Goal: Task Accomplishment & Management: Manage account settings

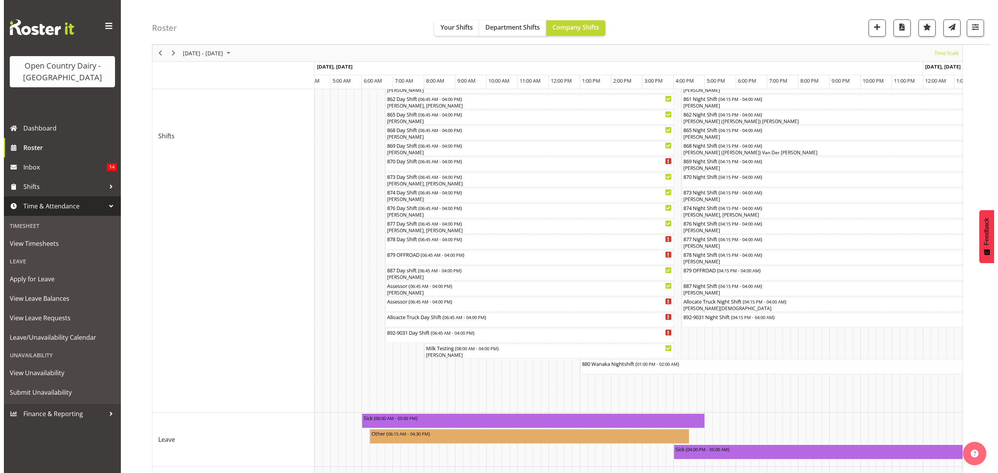
scroll to position [246, 0]
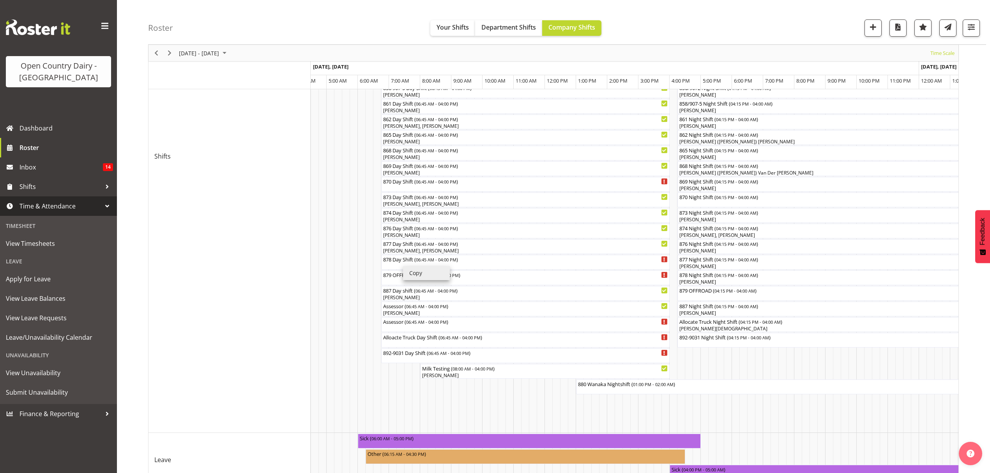
click at [403, 266] on li "Copy" at bounding box center [426, 273] width 47 height 14
click at [413, 261] on div "878 Day Shift ( 06:45 AM - 04:00 PM )" at bounding box center [525, 259] width 285 height 8
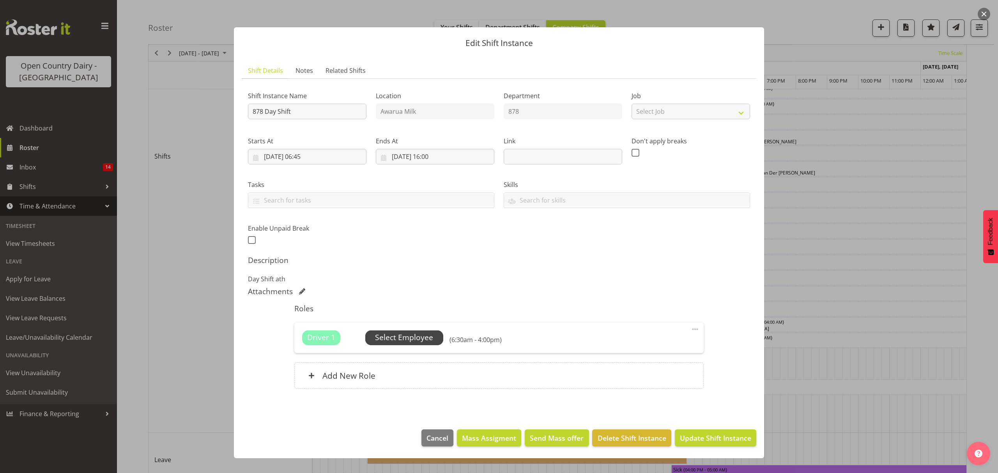
click at [398, 343] on span "Select Employee" at bounding box center [404, 337] width 58 height 11
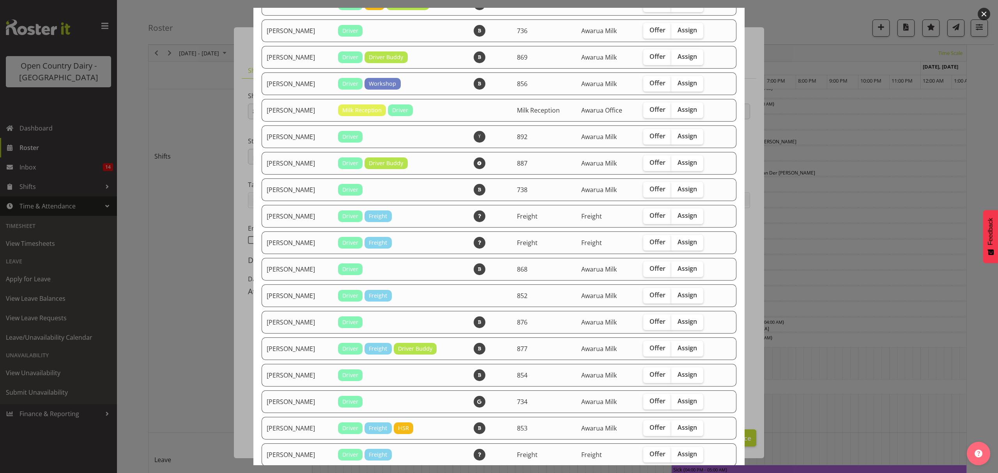
scroll to position [208, 0]
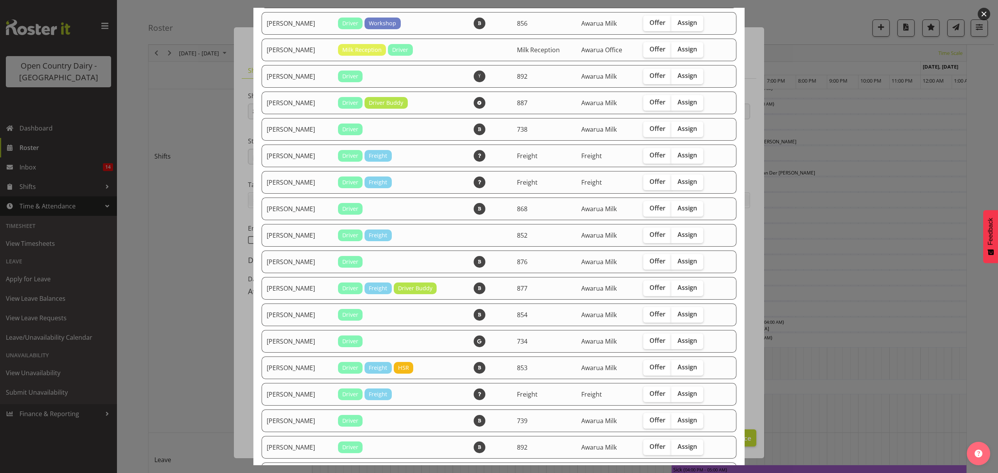
click at [959, 182] on div at bounding box center [499, 236] width 998 height 473
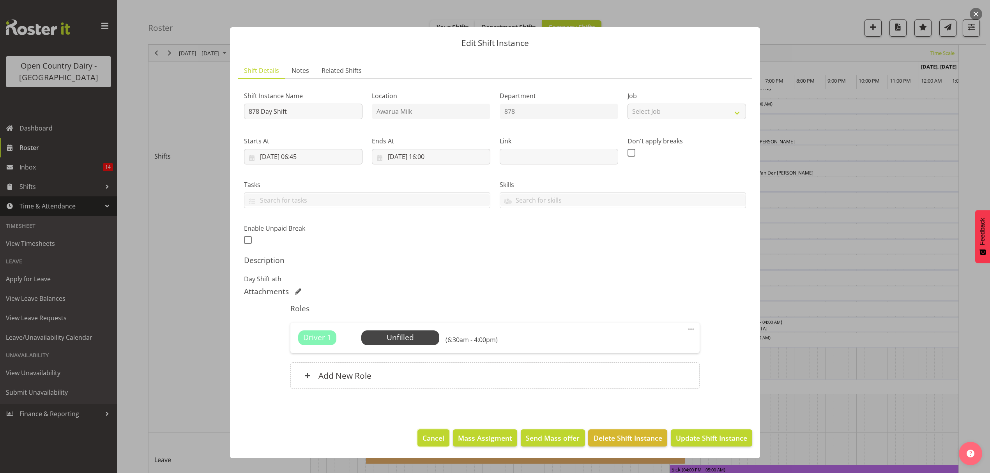
click at [433, 434] on span "Cancel" at bounding box center [433, 438] width 22 height 10
drag, startPoint x: 433, startPoint y: 434, endPoint x: 437, endPoint y: 431, distance: 4.7
click at [434, 434] on button "Cancel" at bounding box center [433, 437] width 32 height 17
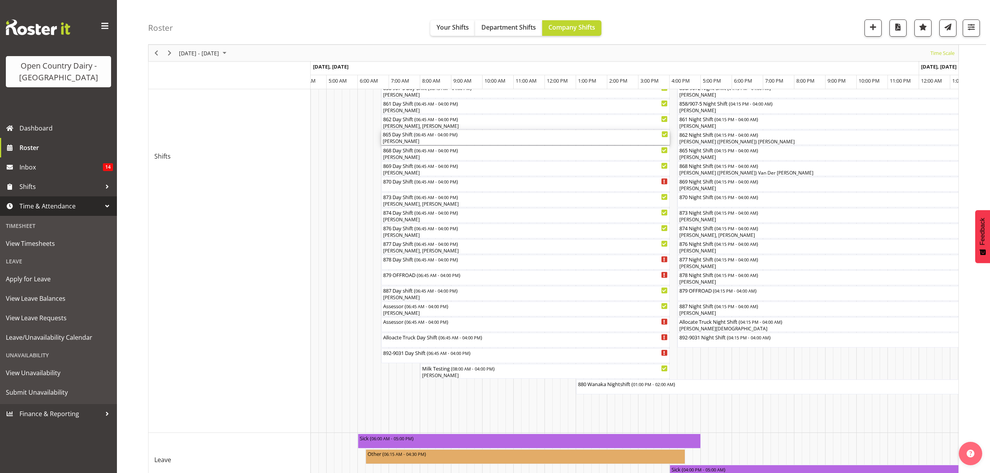
click at [426, 137] on span "06:45 AM - 04:00 PM" at bounding box center [435, 134] width 41 height 6
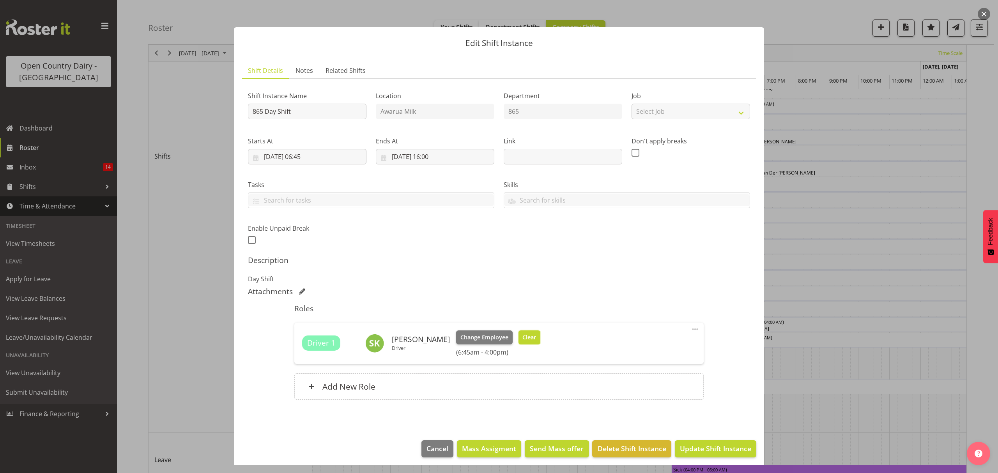
click at [535, 338] on button "Clear" at bounding box center [529, 337] width 22 height 14
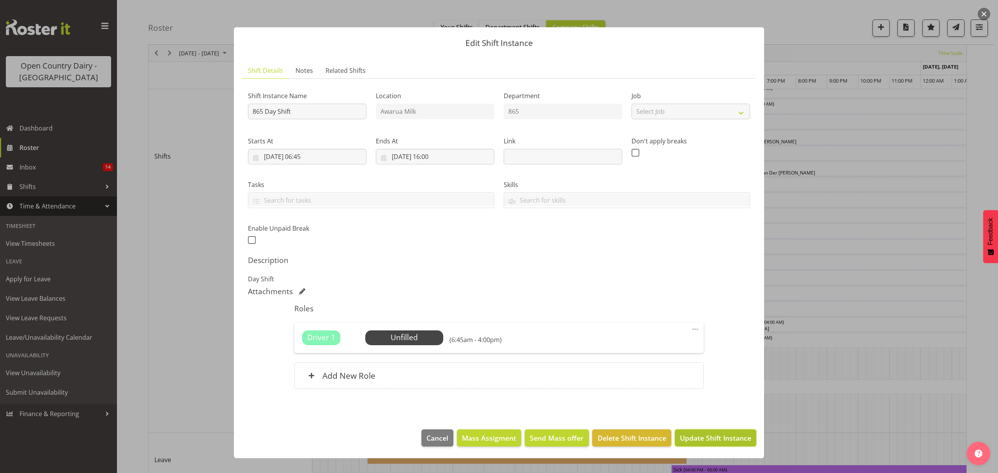
click at [705, 440] on span "Update Shift Instance" at bounding box center [715, 438] width 71 height 10
click at [705, 440] on div "Edit Shift Instance Shift Details Notes Related Shifts Shift Instance Name 865 …" at bounding box center [499, 236] width 546 height 457
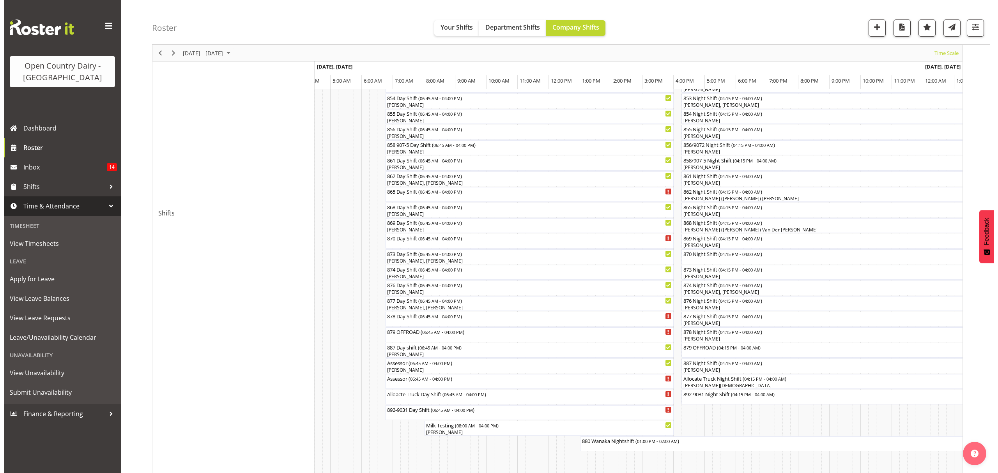
scroll to position [194, 0]
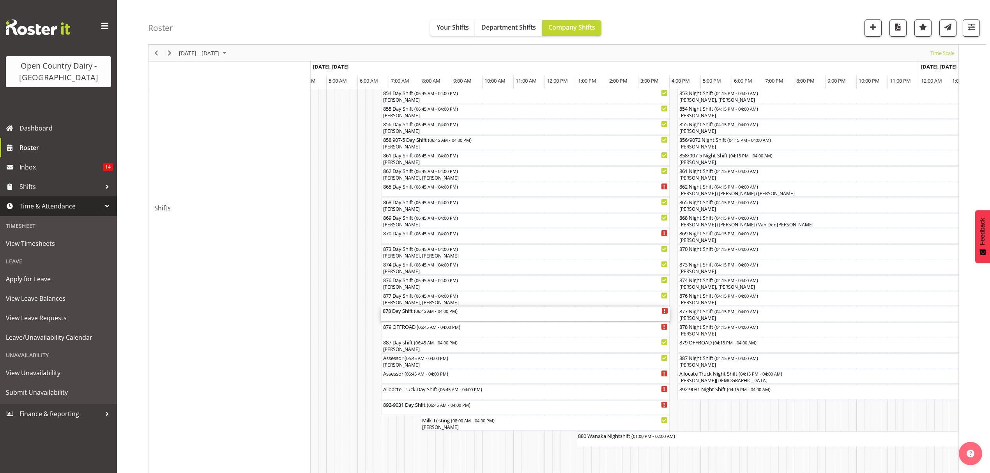
click at [409, 316] on div "878 Day Shift ( 06:45 AM - 04:00 PM )" at bounding box center [525, 314] width 285 height 15
click at [0, 0] on div at bounding box center [0, 0] width 0 height 0
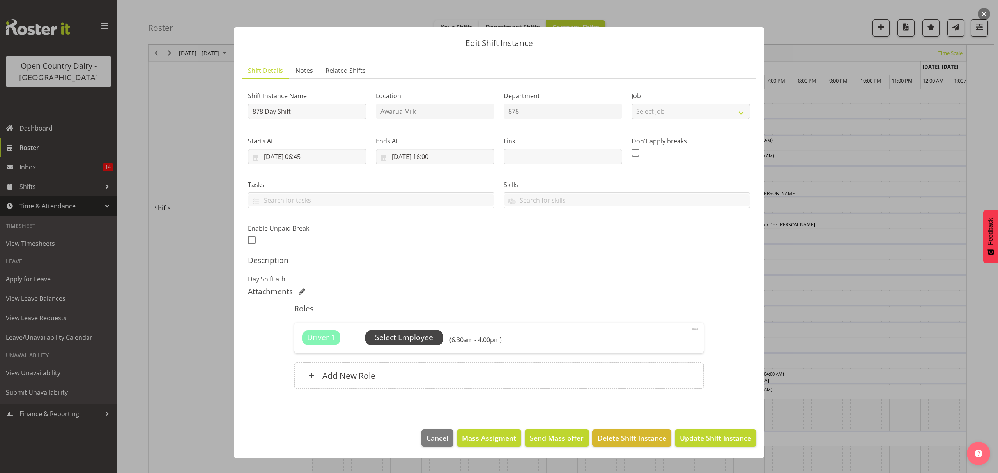
click at [423, 338] on span "Select Employee" at bounding box center [404, 337] width 58 height 11
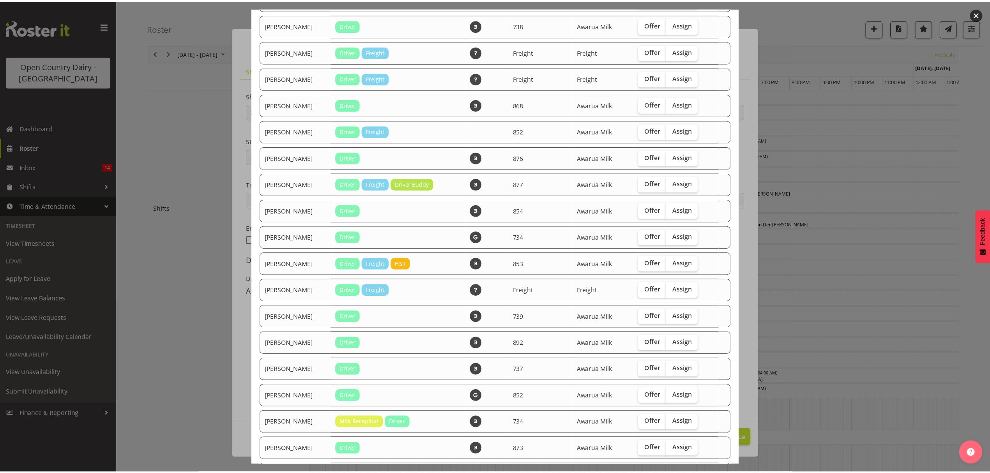
scroll to position [550, 0]
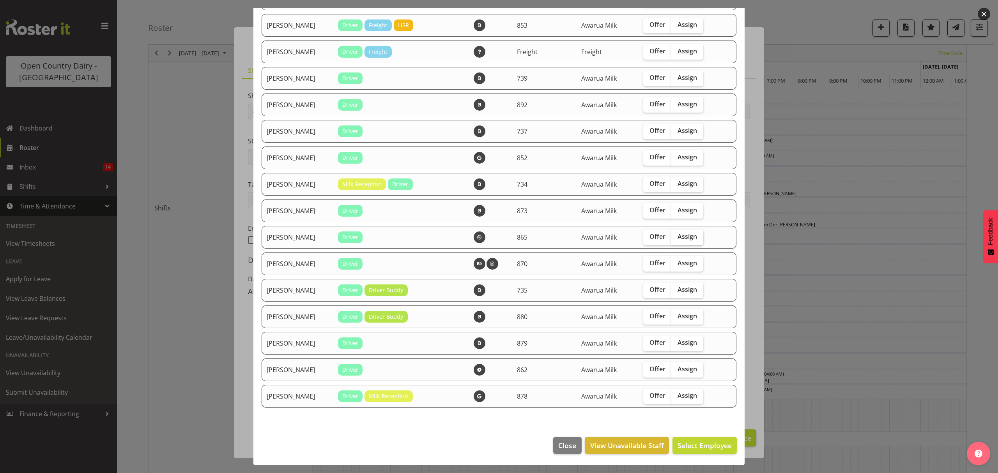
click at [686, 241] on label "Assign" at bounding box center [687, 238] width 32 height 16
click at [676, 239] on input "Assign" at bounding box center [673, 236] width 5 height 5
checkbox input "true"
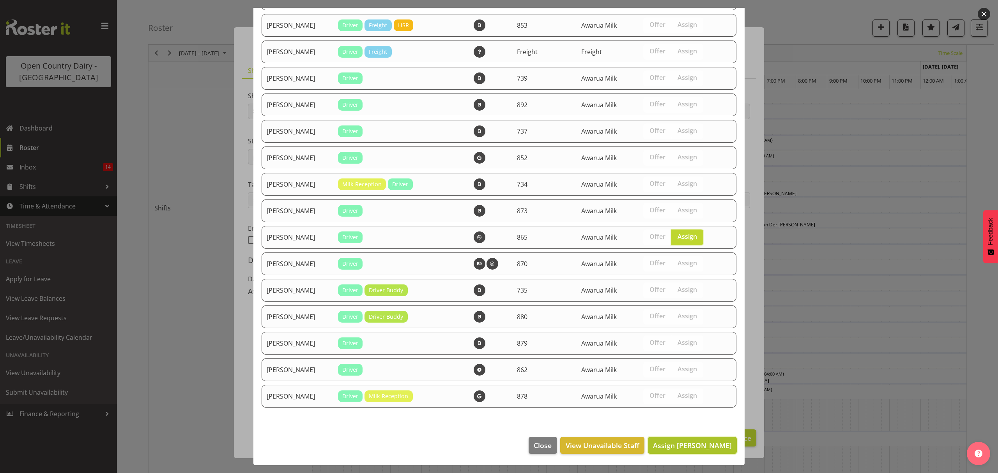
click at [680, 446] on span "Assign Steffan Kennard" at bounding box center [692, 445] width 79 height 9
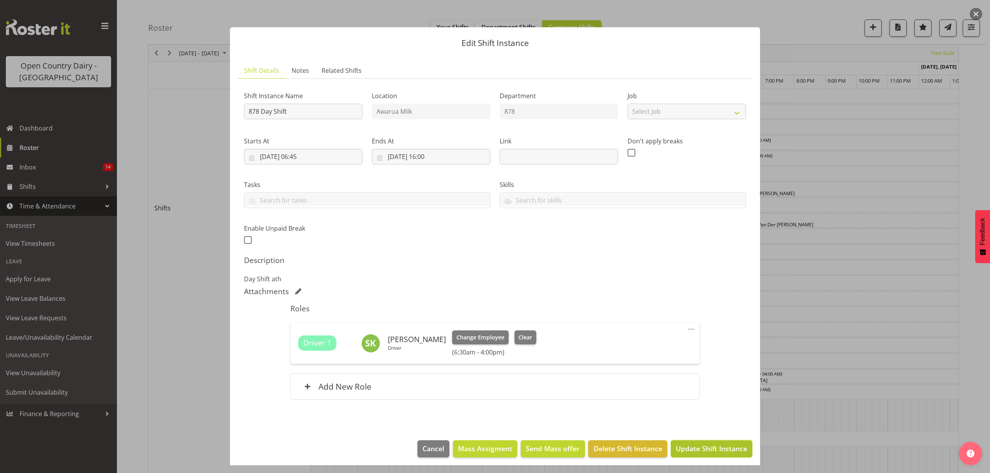
click at [686, 449] on span "Update Shift Instance" at bounding box center [711, 448] width 71 height 10
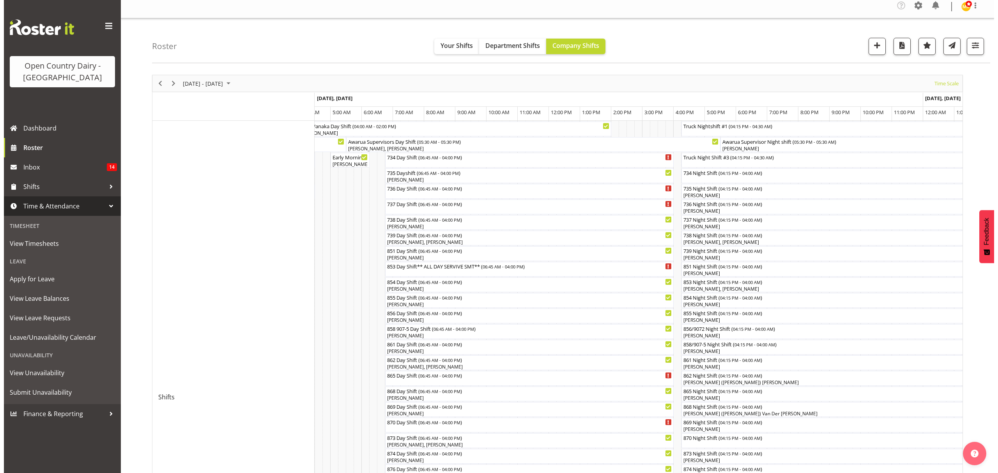
scroll to position [0, 0]
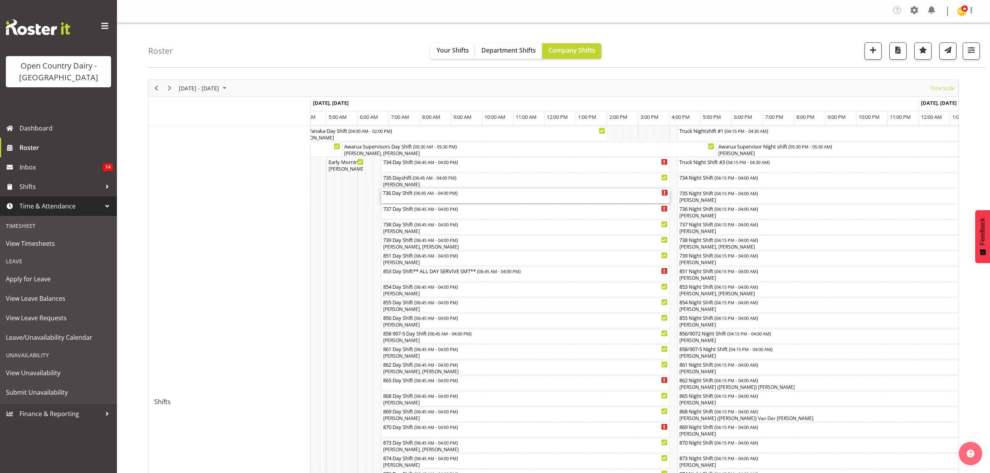
click at [440, 195] on span "06:45 AM - 04:00 PM" at bounding box center [435, 193] width 41 height 6
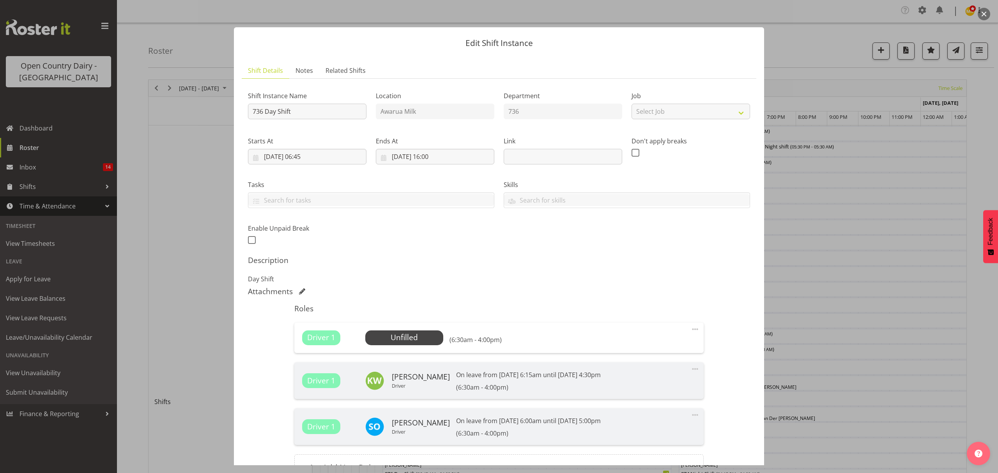
click at [871, 91] on div at bounding box center [499, 236] width 998 height 473
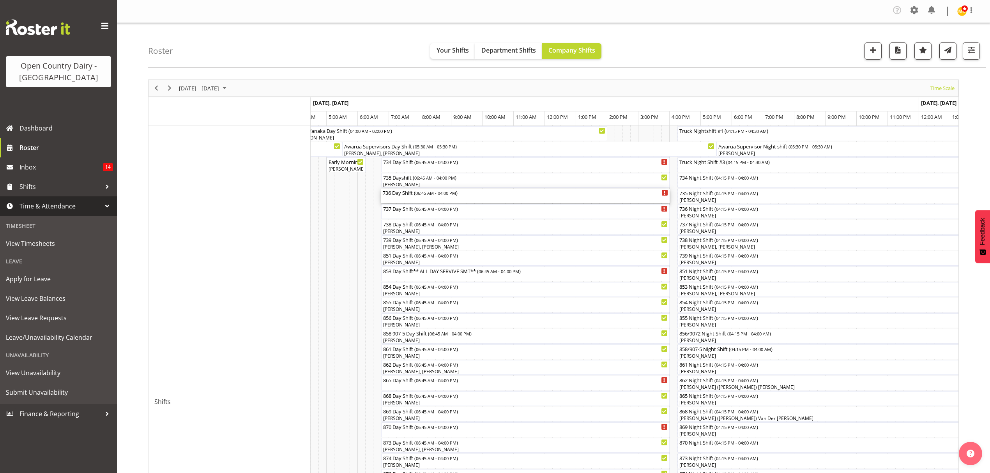
click at [415, 196] on div "736 Day Shift ( 06:45 AM - 04:00 PM )" at bounding box center [525, 193] width 285 height 8
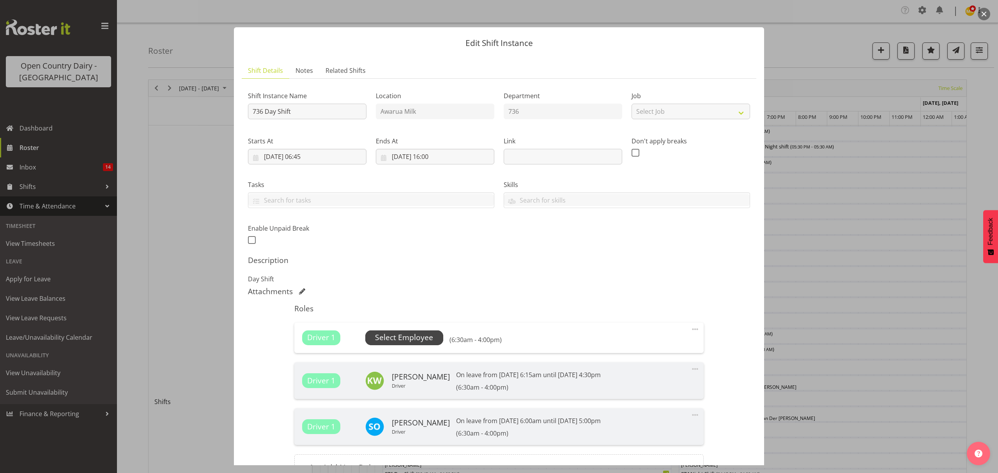
click at [412, 331] on span "Select Employee" at bounding box center [404, 337] width 78 height 15
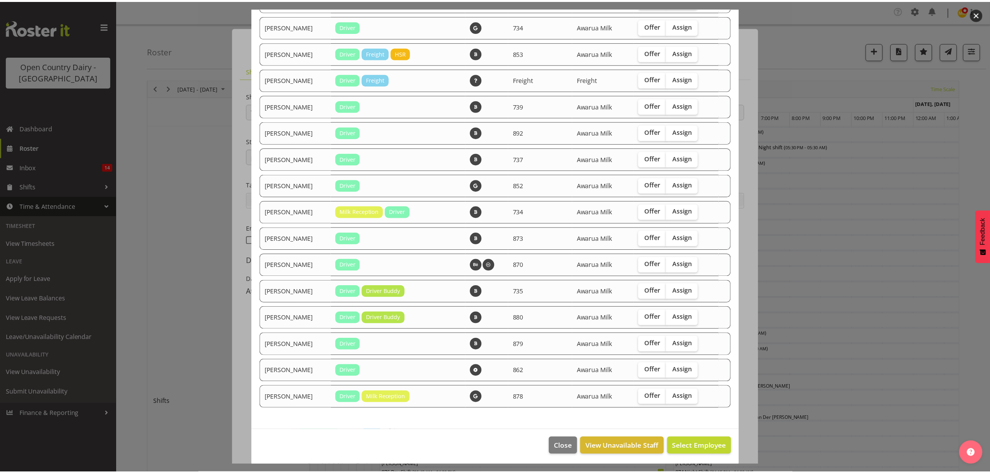
scroll to position [471, 0]
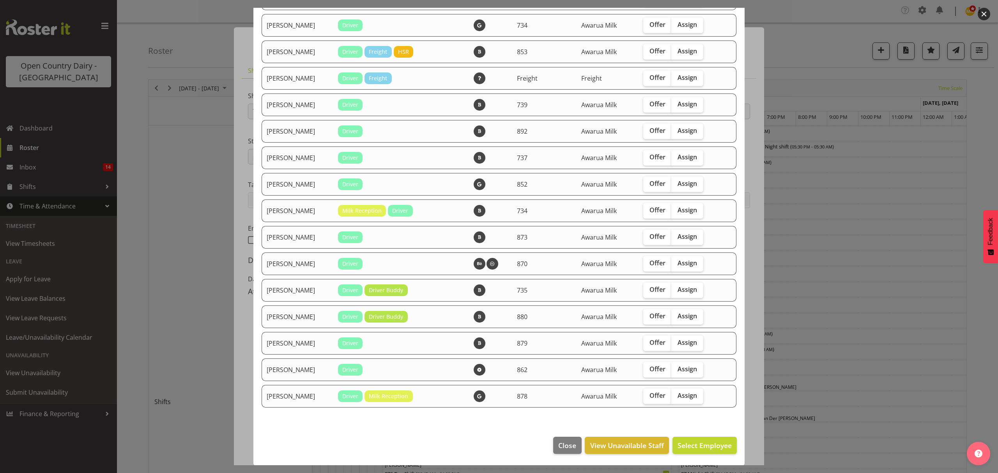
click at [880, 181] on div at bounding box center [499, 236] width 998 height 473
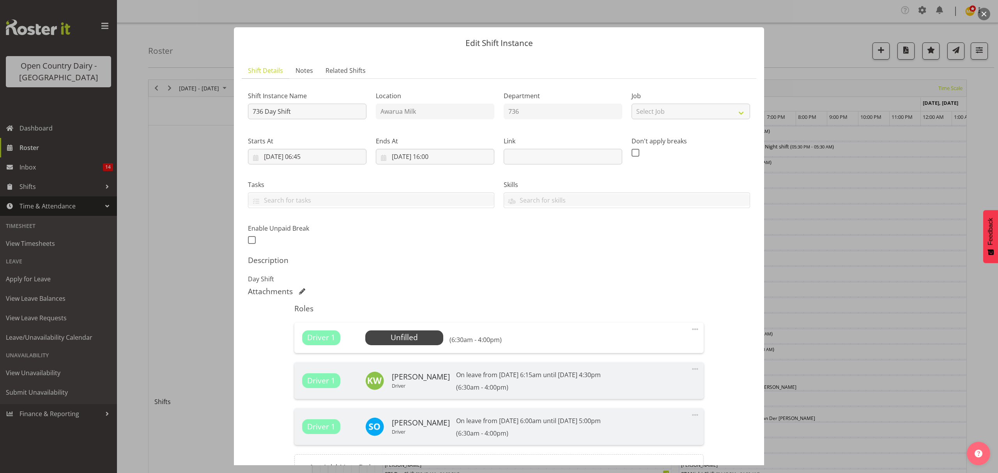
click at [880, 181] on div at bounding box center [499, 236] width 998 height 473
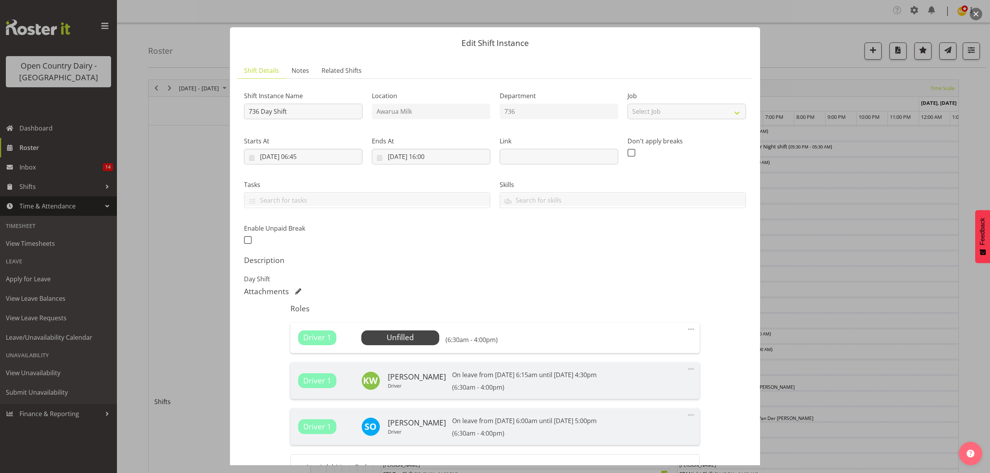
click at [896, 78] on div at bounding box center [495, 236] width 990 height 473
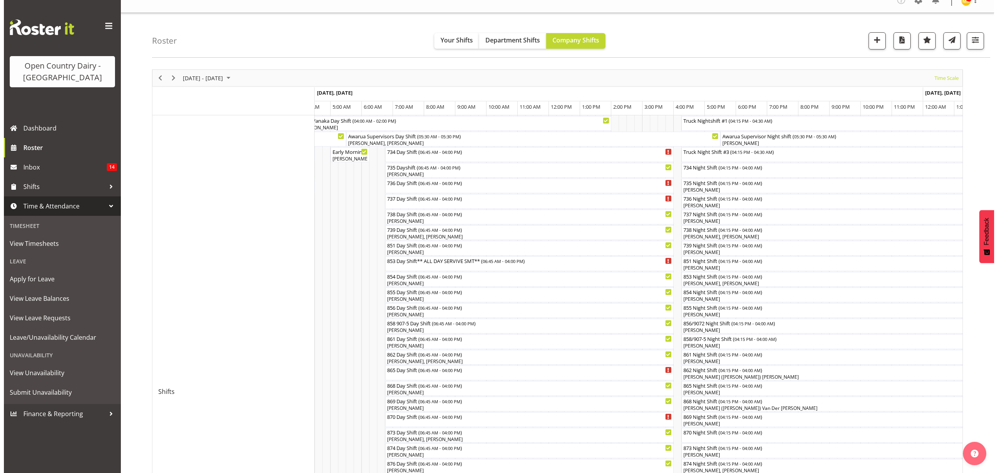
scroll to position [0, 0]
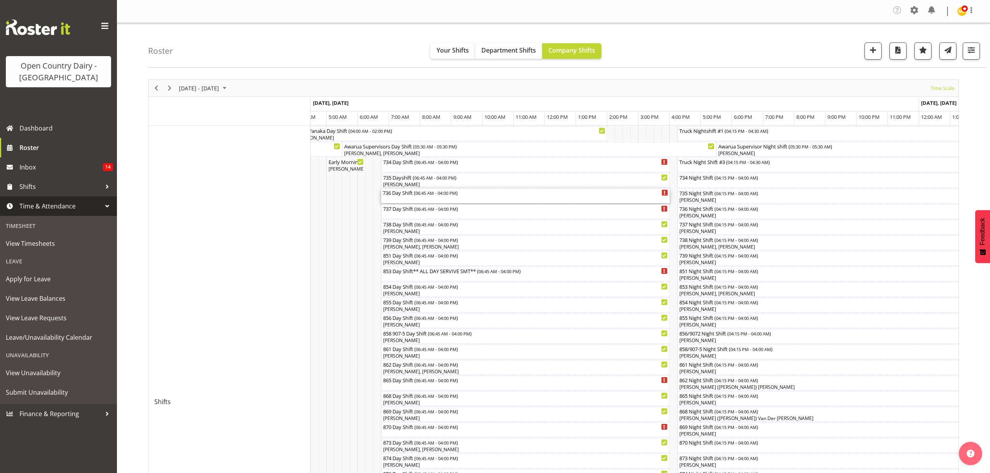
click at [457, 200] on div "736 Day Shift ( 06:45 AM - 04:00 PM )" at bounding box center [525, 196] width 285 height 15
click at [0, 0] on div at bounding box center [0, 0] width 0 height 0
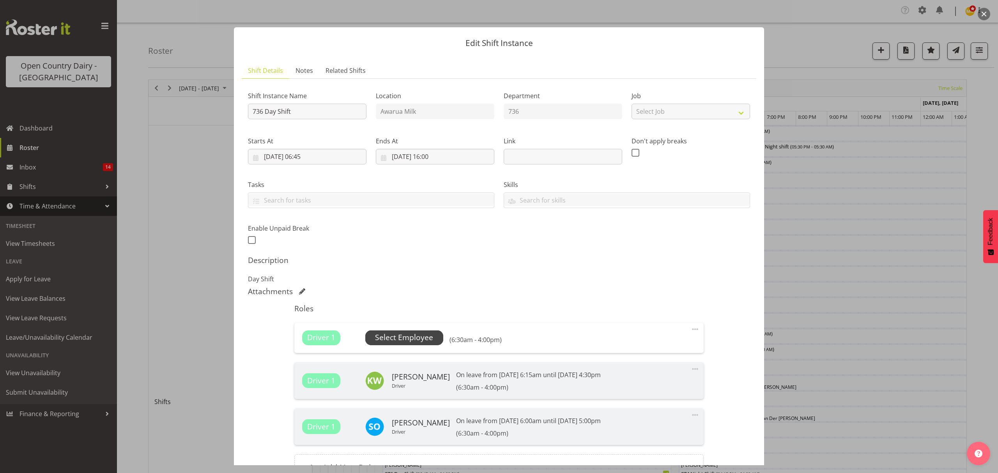
click at [423, 339] on span "Select Employee" at bounding box center [404, 337] width 58 height 11
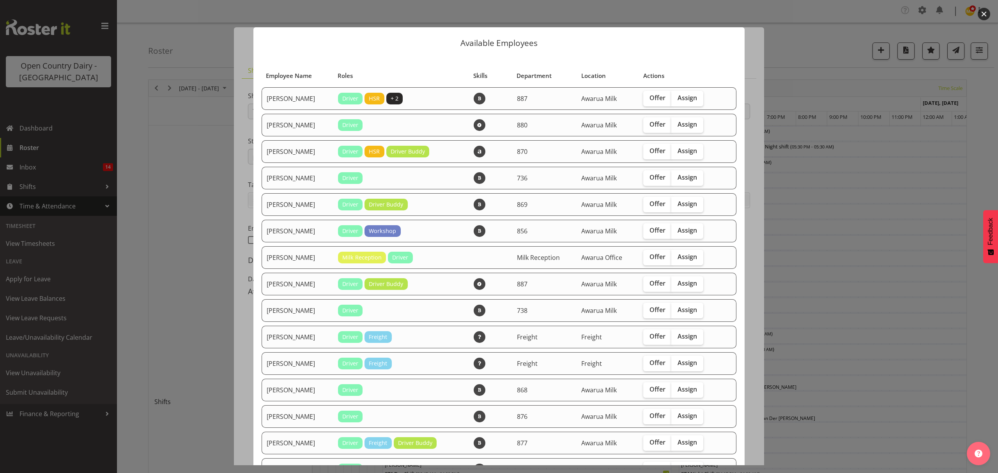
click at [881, 267] on div at bounding box center [499, 236] width 998 height 473
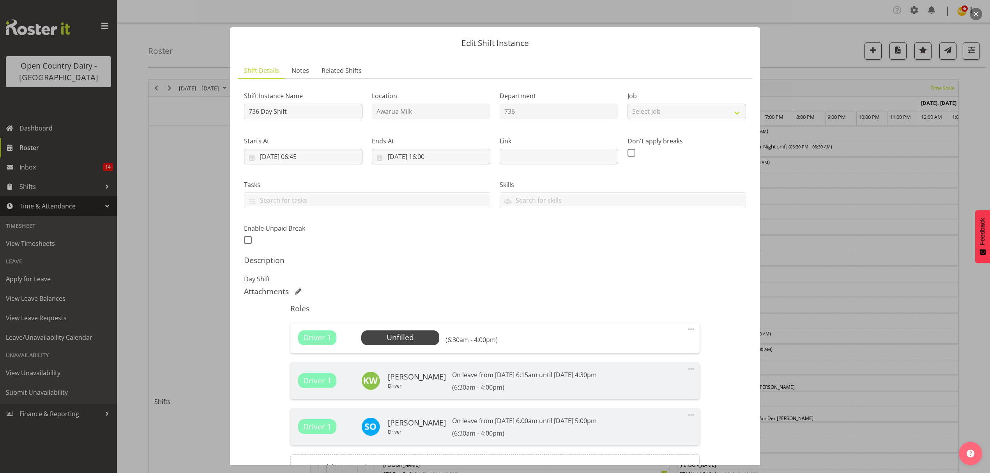
click at [884, 168] on div at bounding box center [495, 236] width 990 height 473
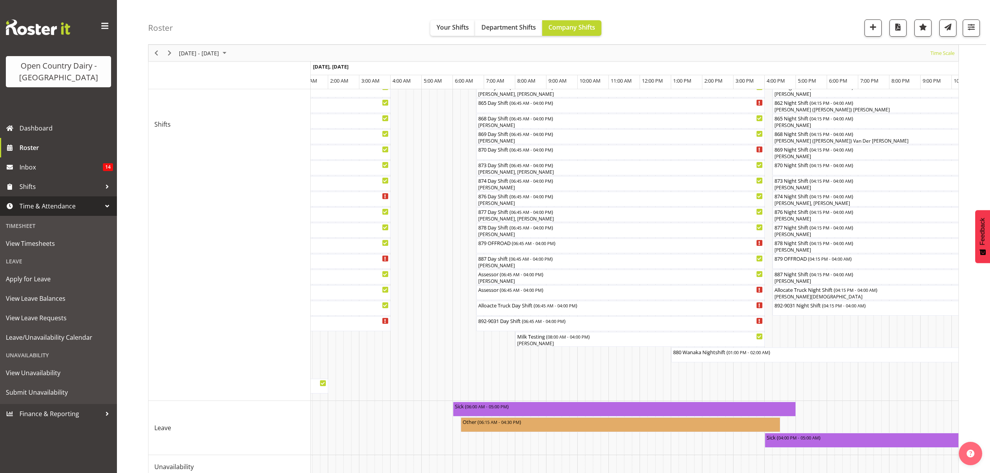
scroll to position [298, 0]
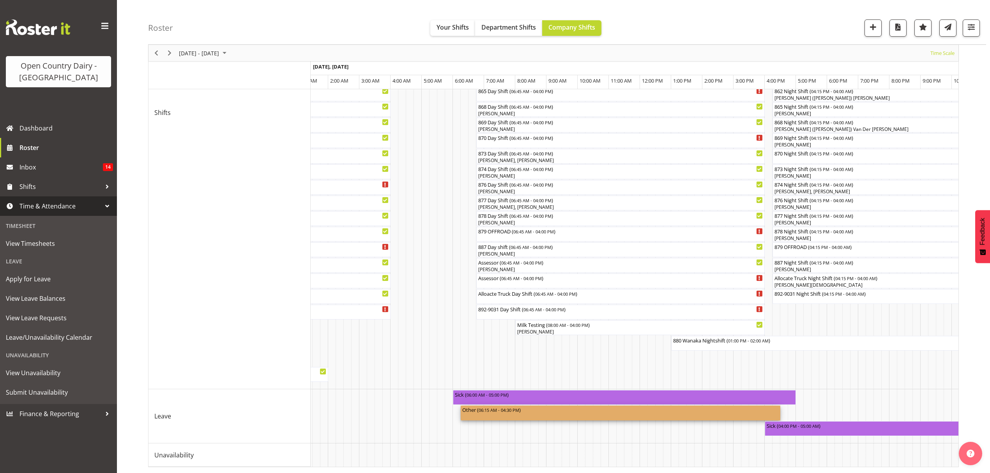
click at [502, 407] on span "06:15 AM - 04:30 PM" at bounding box center [499, 410] width 41 height 6
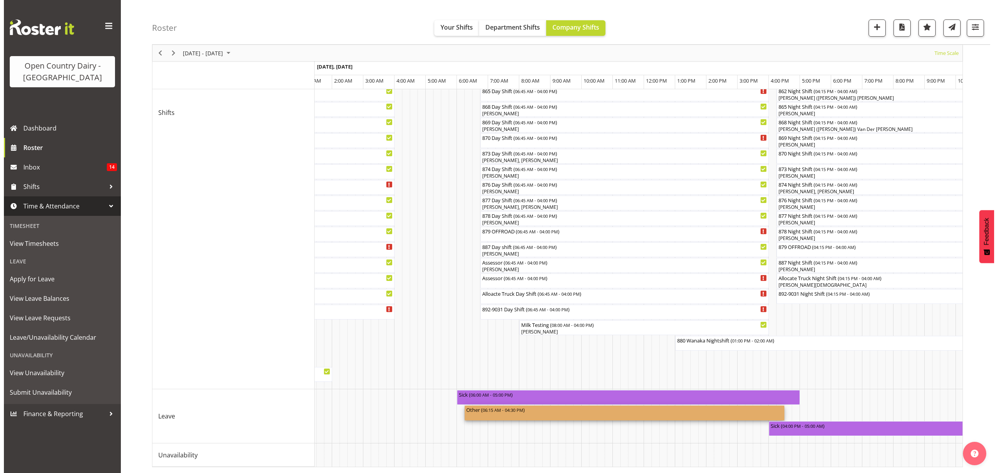
scroll to position [0, 0]
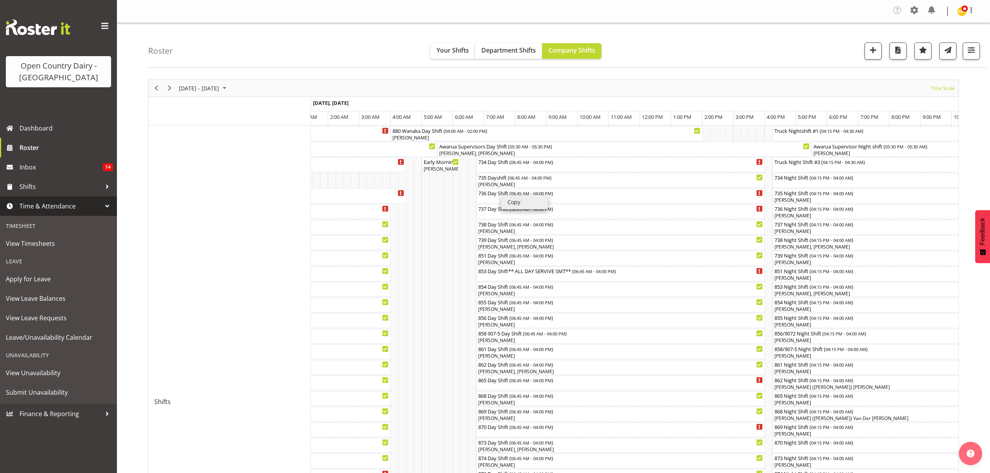
click at [501, 195] on li "Copy" at bounding box center [524, 202] width 47 height 14
click at [522, 199] on div "736 Day Shift ( 06:45 AM - 04:00 PM )" at bounding box center [620, 196] width 285 height 15
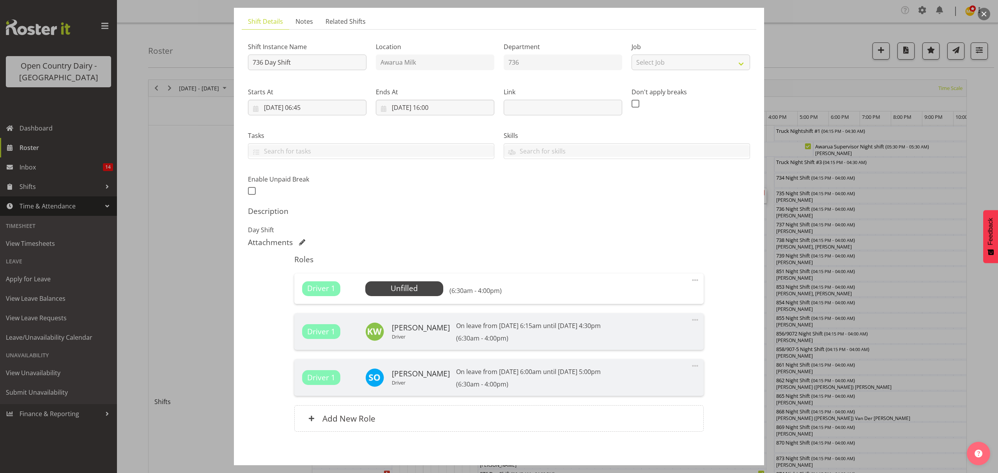
scroll to position [52, 0]
click at [415, 281] on span "Select Employee" at bounding box center [404, 285] width 58 height 11
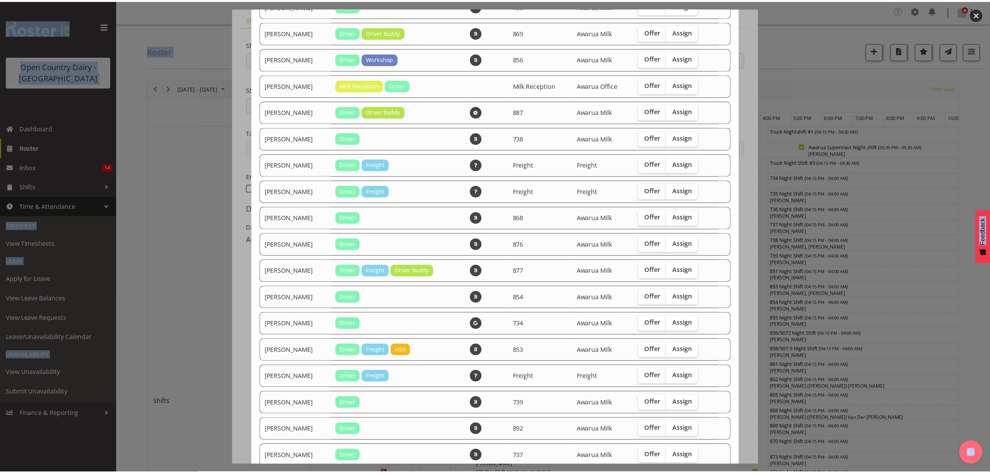
scroll to position [468, 0]
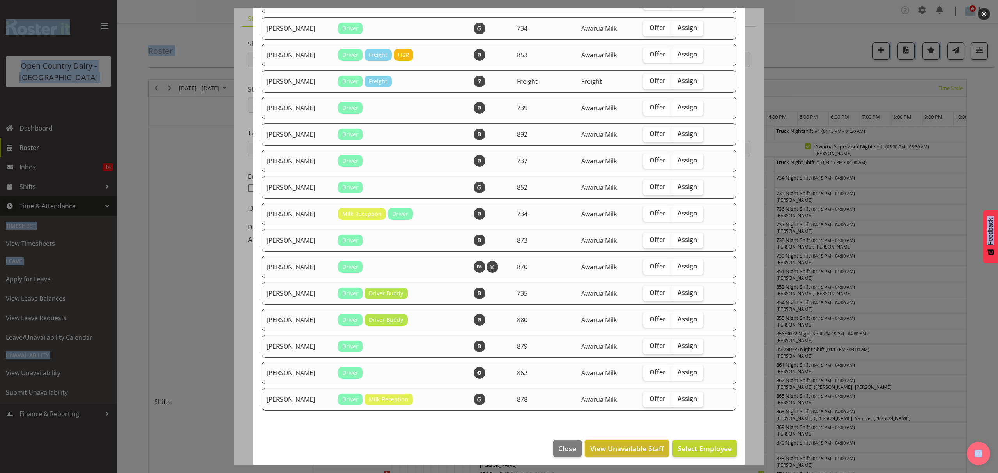
click at [612, 448] on span "View Unavailable Staff" at bounding box center [627, 448] width 74 height 10
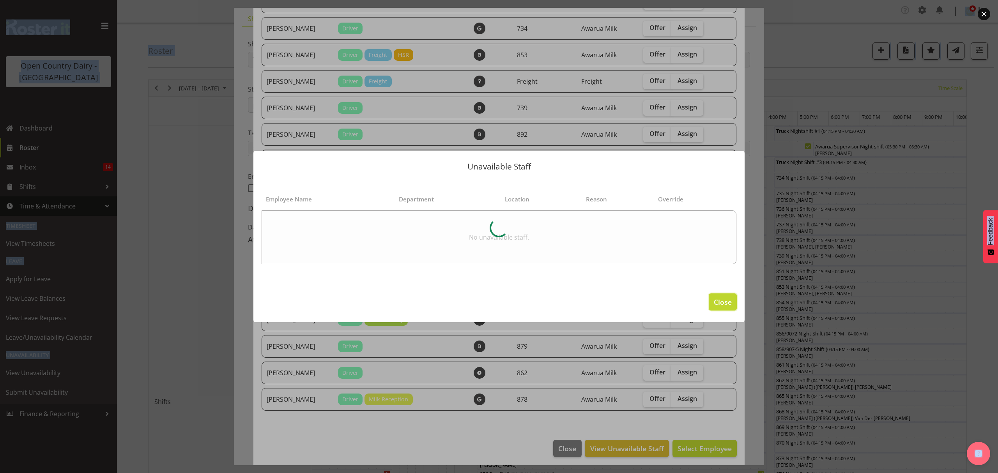
click at [728, 301] on span "Close" at bounding box center [723, 302] width 18 height 10
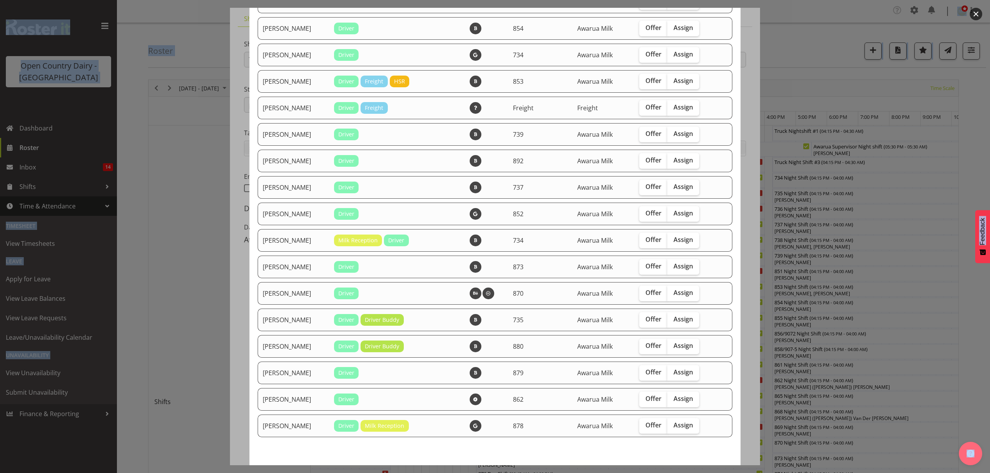
scroll to position [415, 0]
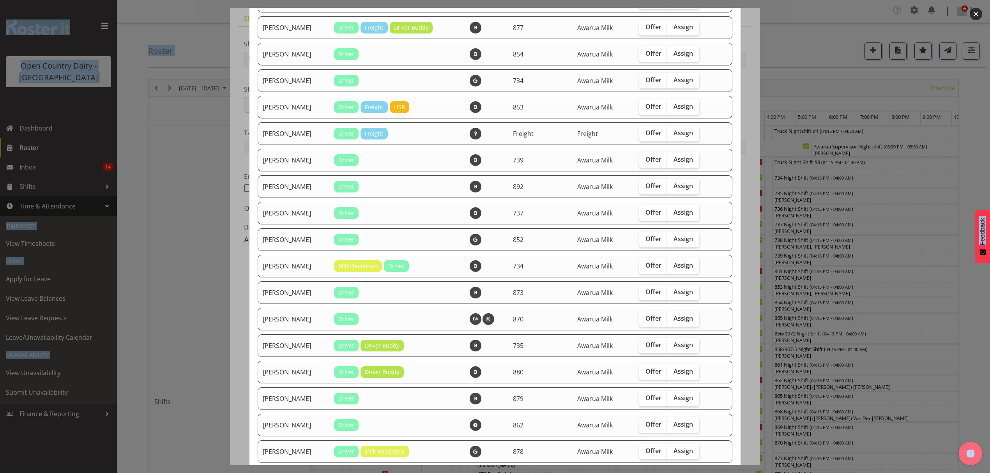
click at [978, 16] on button "button" at bounding box center [976, 14] width 12 height 12
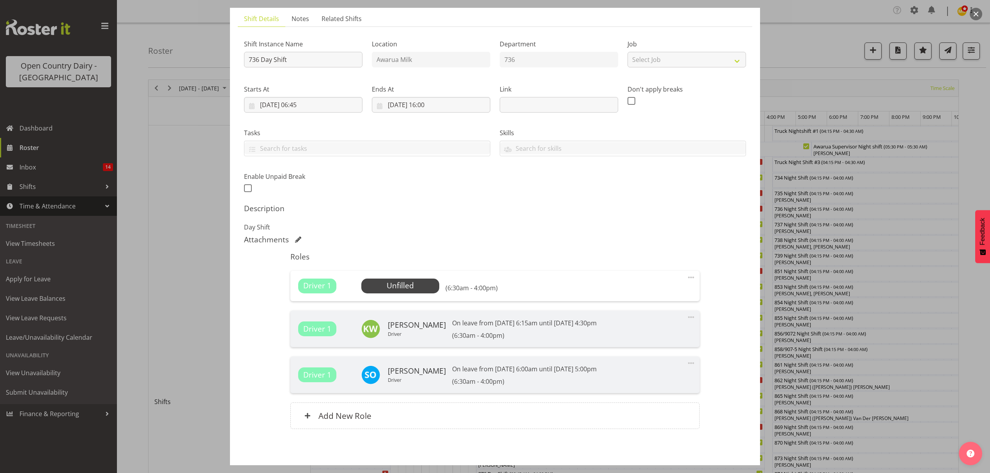
click at [866, 113] on div at bounding box center [495, 236] width 990 height 473
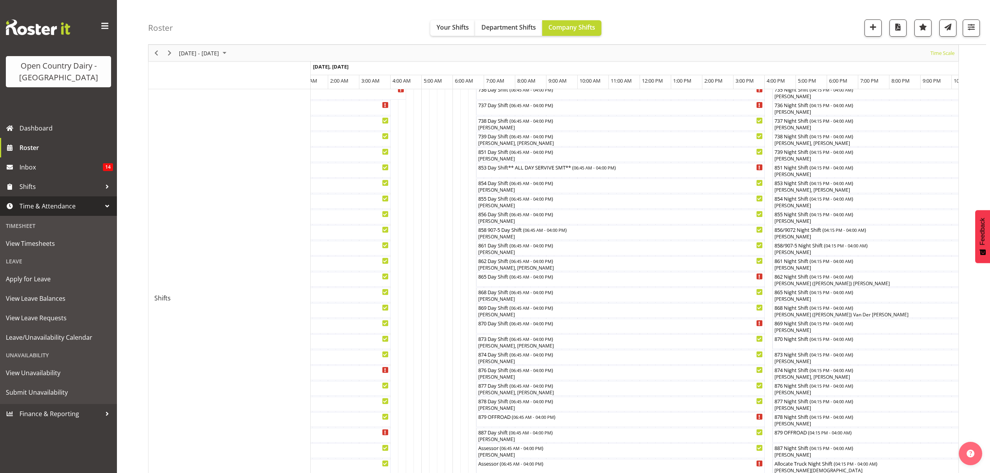
scroll to position [208, 0]
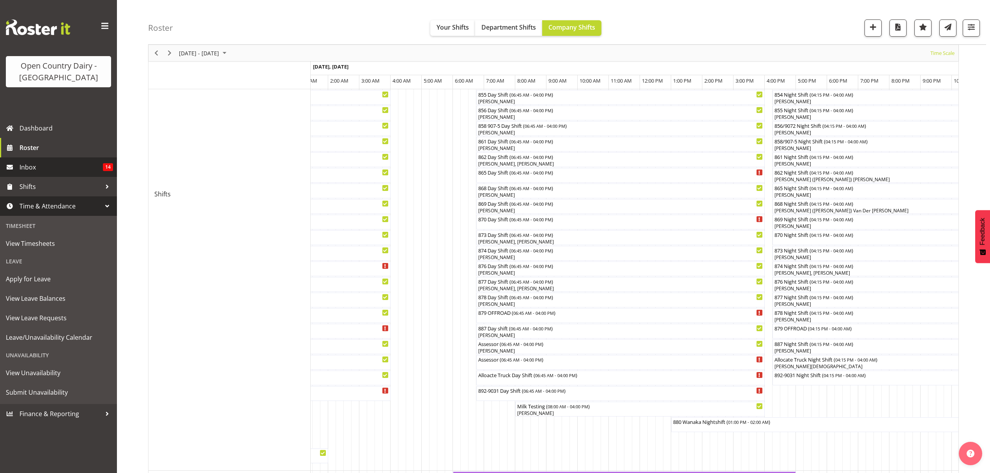
click at [74, 169] on span "Inbox" at bounding box center [60, 167] width 83 height 12
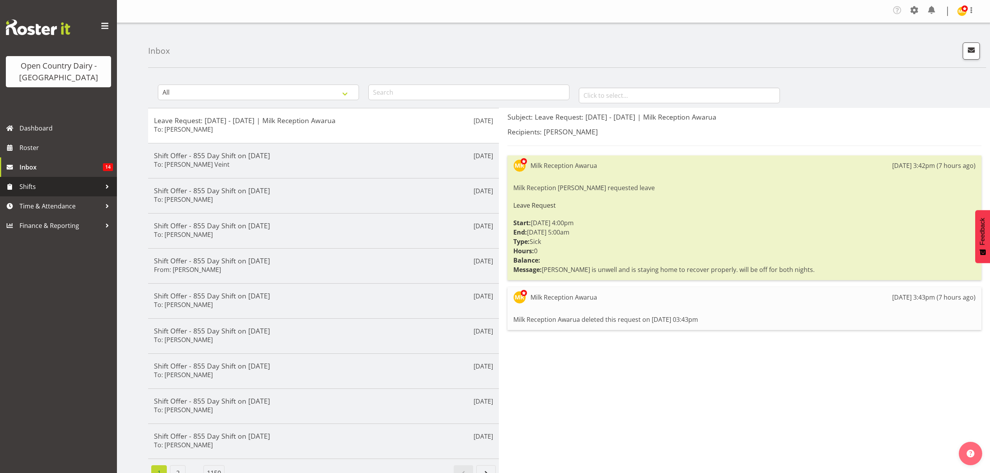
click at [13, 181] on span at bounding box center [10, 187] width 12 height 12
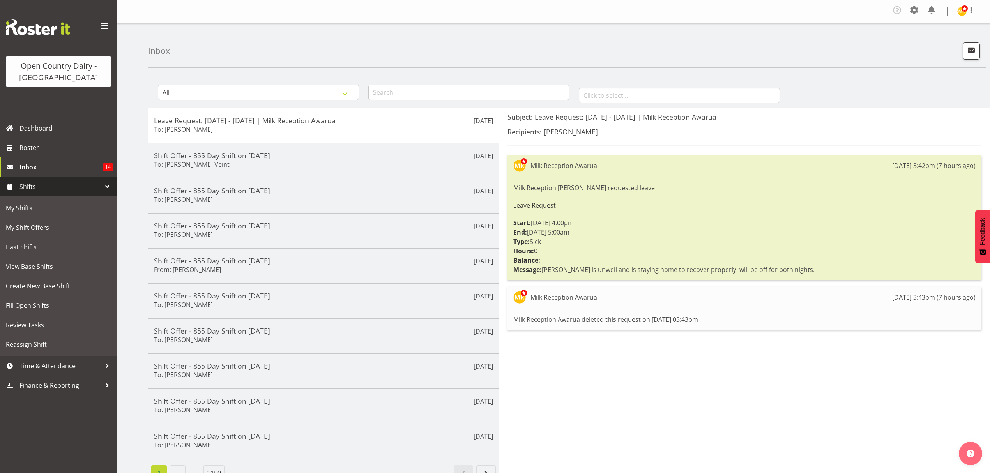
click at [62, 183] on span "Shifts" at bounding box center [60, 187] width 82 height 12
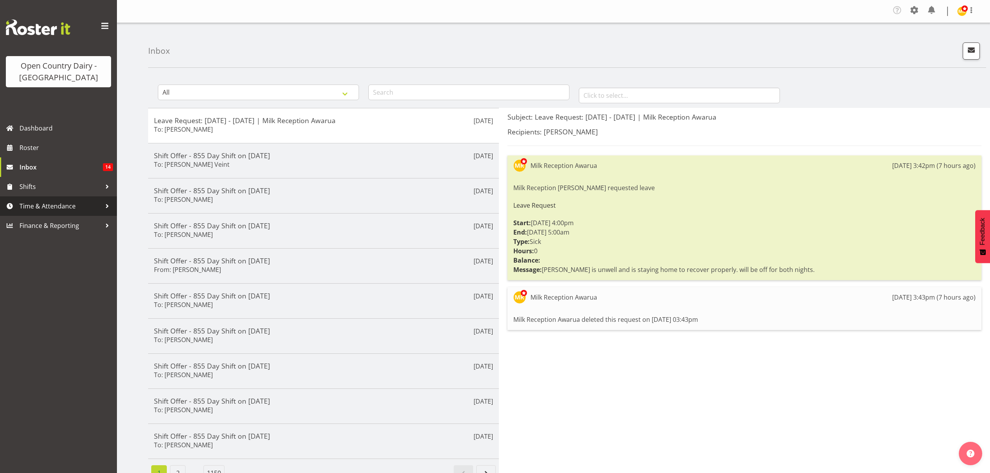
click at [77, 211] on span "Time & Attendance" at bounding box center [60, 206] width 82 height 12
click at [80, 189] on span "Shifts" at bounding box center [60, 187] width 82 height 12
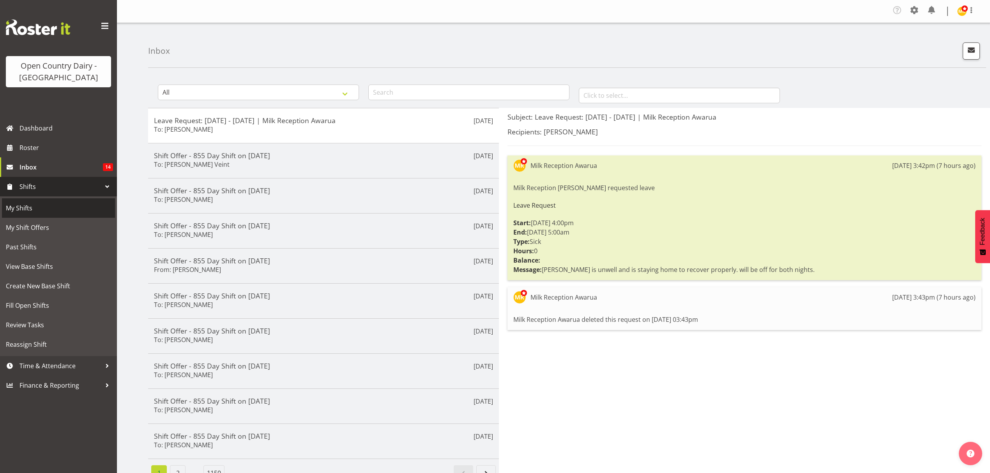
click at [71, 210] on span "My Shifts" at bounding box center [58, 208] width 105 height 12
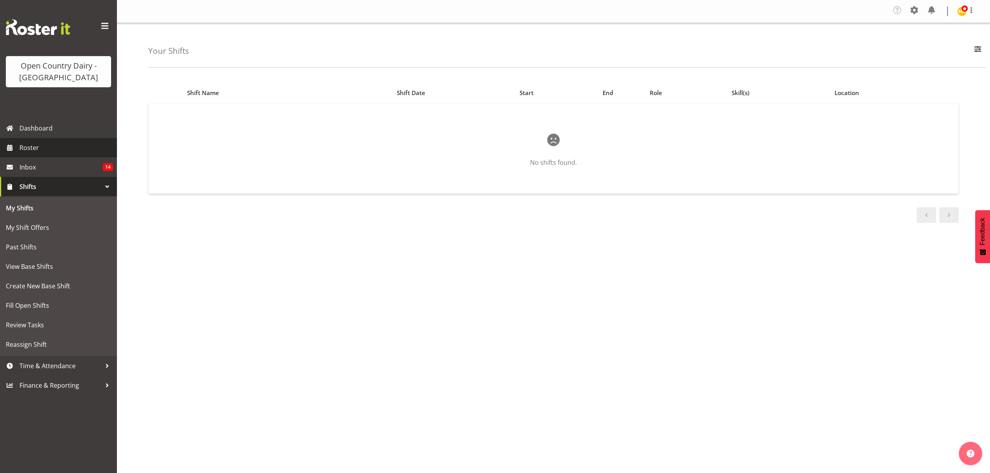
click at [55, 141] on link "Roster" at bounding box center [58, 147] width 117 height 19
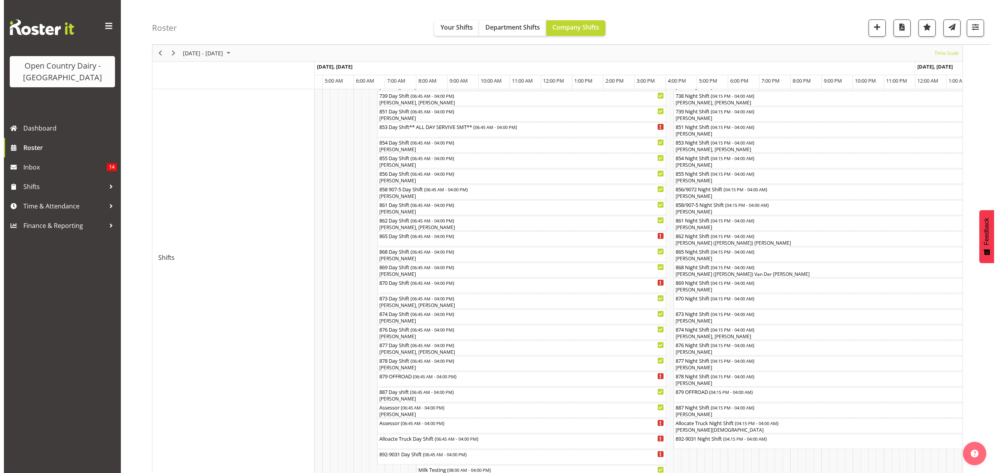
scroll to position [156, 0]
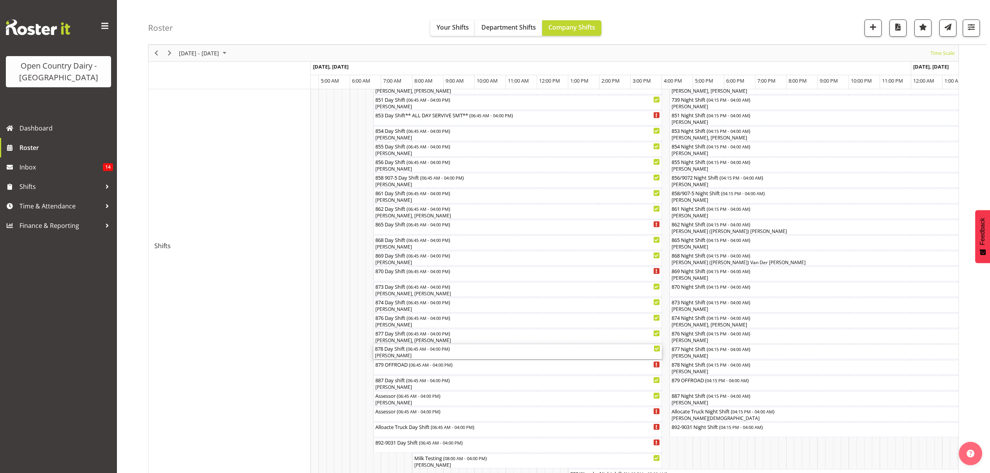
click at [427, 356] on div "Steffan Kennard" at bounding box center [517, 355] width 285 height 7
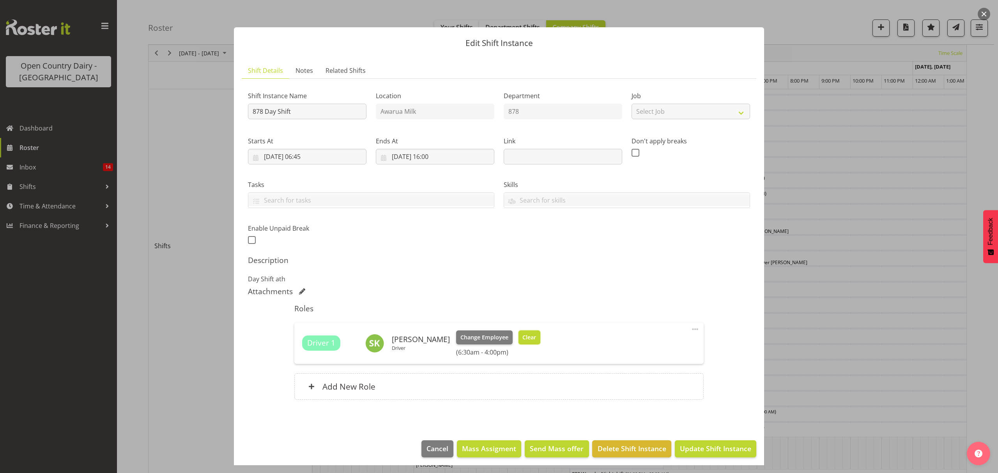
click at [531, 338] on span "Clear" at bounding box center [529, 337] width 14 height 9
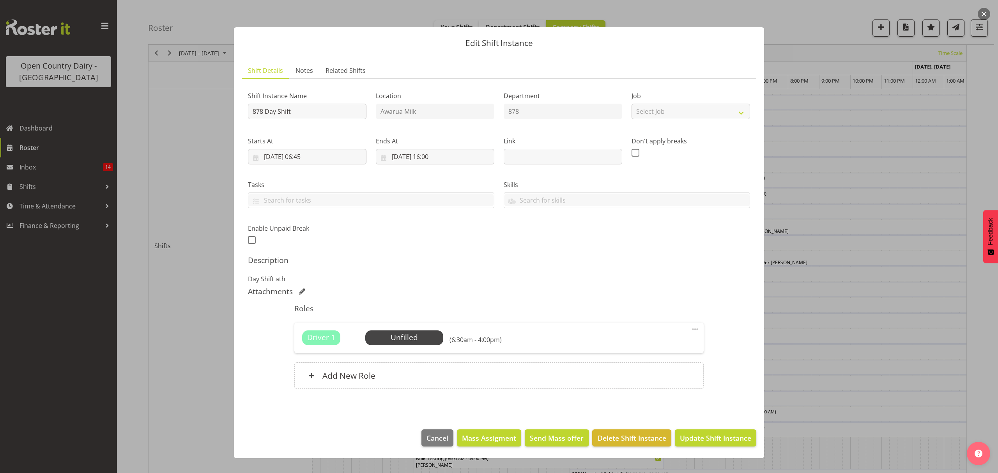
click at [531, 338] on div "Driver 1 Unfilled Select Employee (6:30am - 4:00pm)" at bounding box center [498, 337] width 393 height 15
click at [727, 436] on span "Update Shift Instance" at bounding box center [715, 438] width 71 height 10
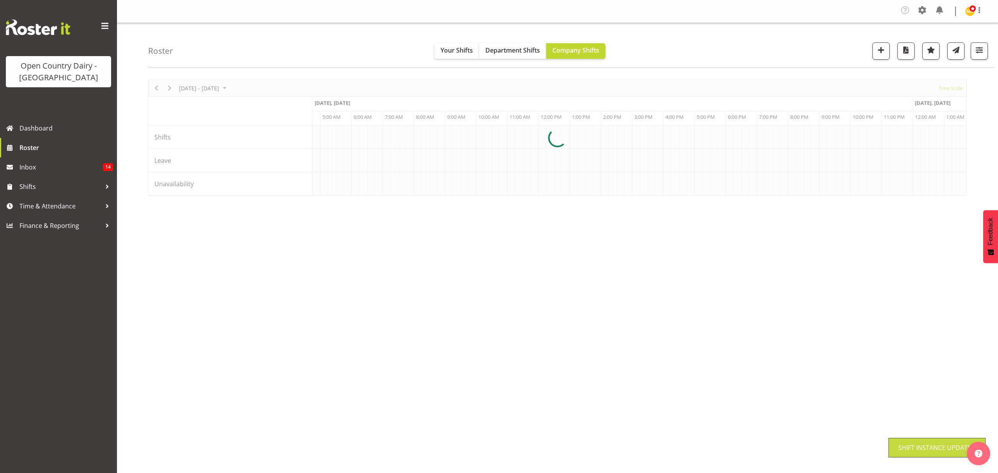
scroll to position [0, 0]
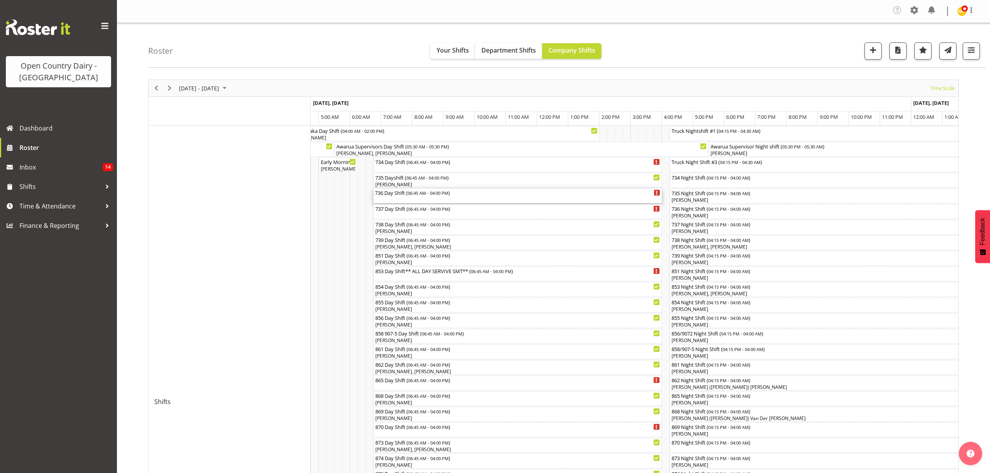
click at [422, 197] on div "736 Day Shift ( 06:45 AM - 04:00 PM )" at bounding box center [517, 196] width 285 height 15
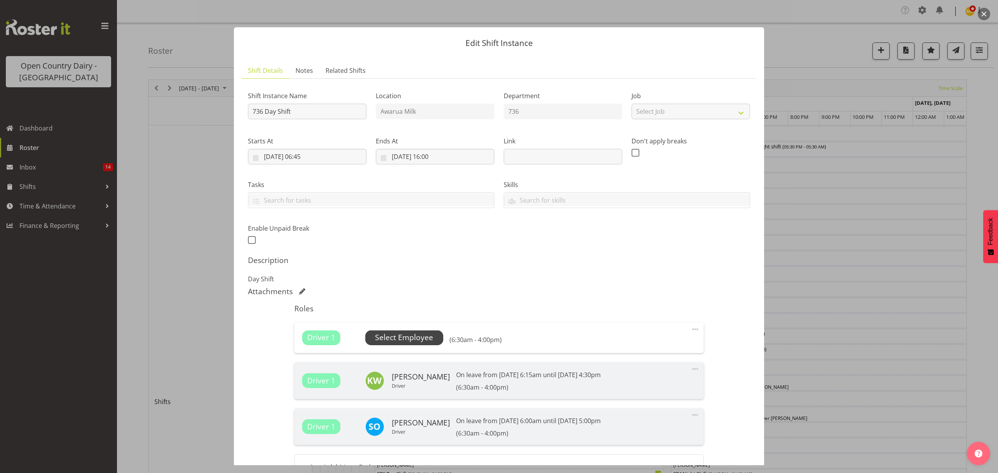
click at [431, 333] on span "Select Employee" at bounding box center [404, 337] width 58 height 11
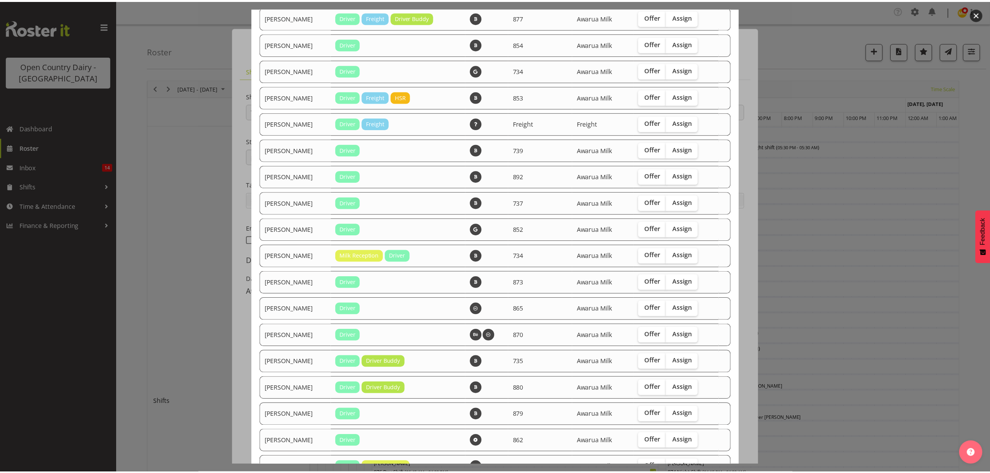
scroll to position [497, 0]
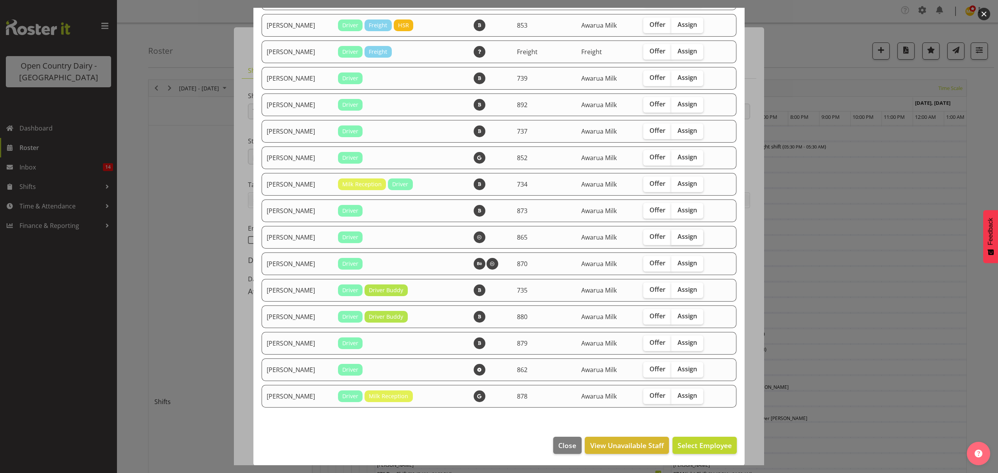
click at [687, 237] on span "Assign" at bounding box center [686, 237] width 19 height 8
click at [676, 237] on input "Assign" at bounding box center [673, 236] width 5 height 5
checkbox input "true"
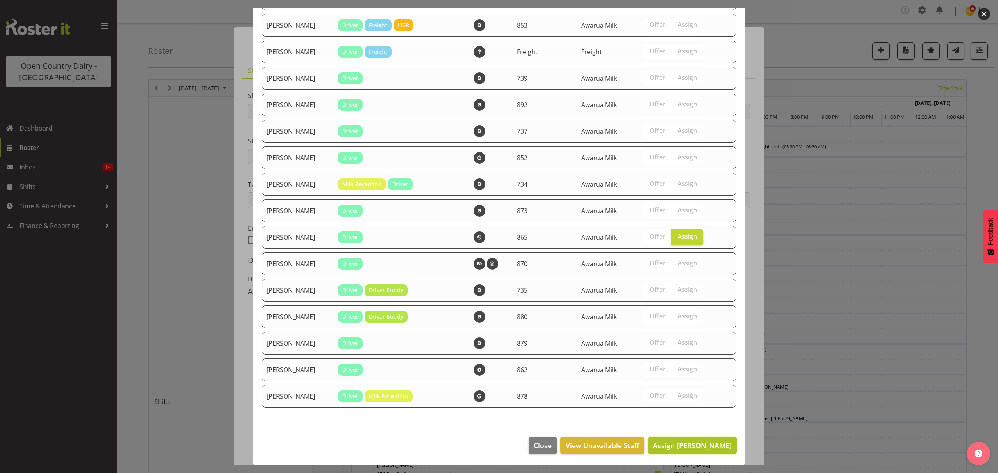
click at [670, 446] on span "Assign Steffan Kennard" at bounding box center [692, 445] width 79 height 9
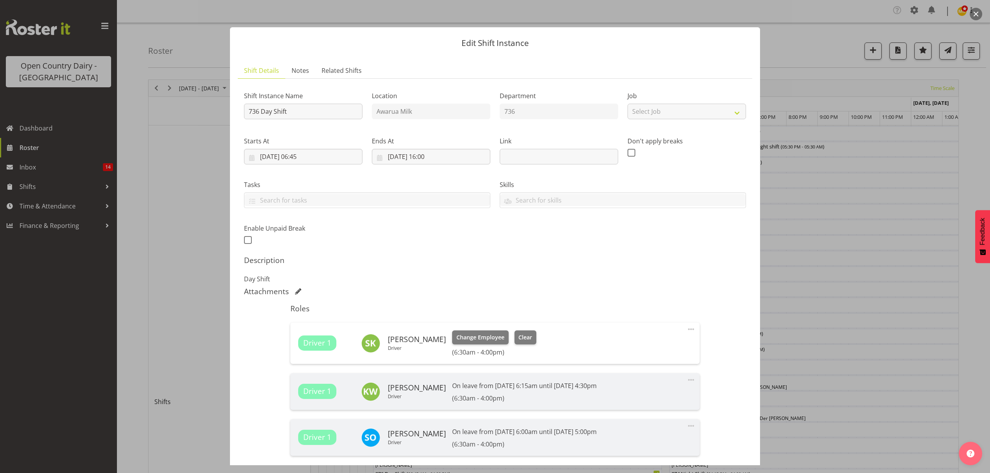
scroll to position [97, 0]
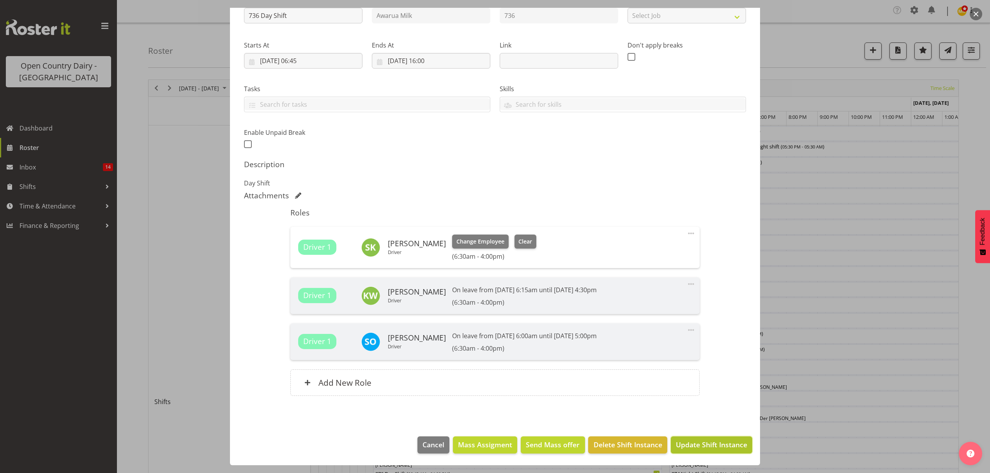
click at [705, 441] on span "Update Shift Instance" at bounding box center [711, 445] width 71 height 10
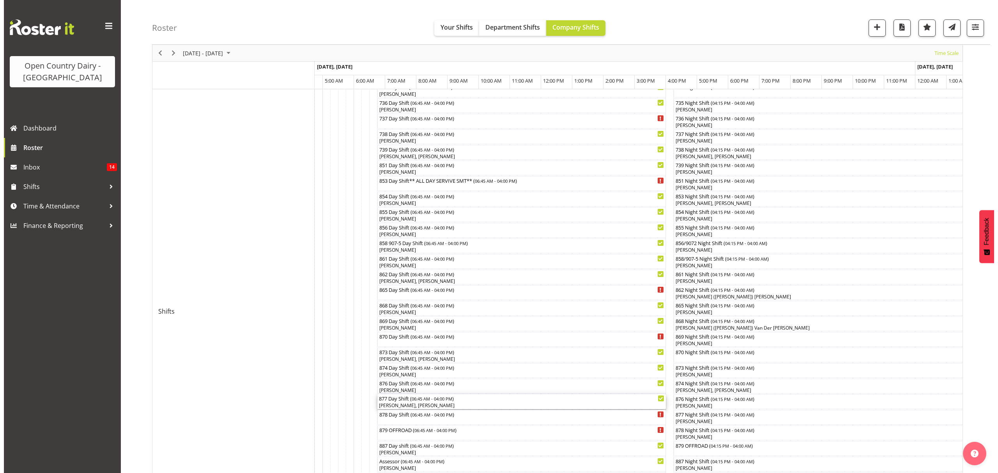
scroll to position [156, 0]
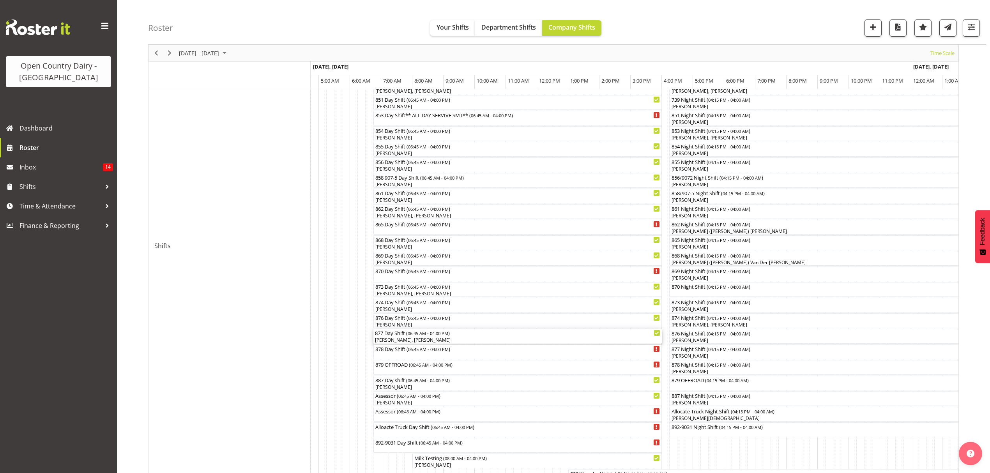
click at [418, 337] on div "Callum Wells, Ashley Bragg" at bounding box center [517, 340] width 285 height 7
click at [0, 0] on div at bounding box center [0, 0] width 0 height 0
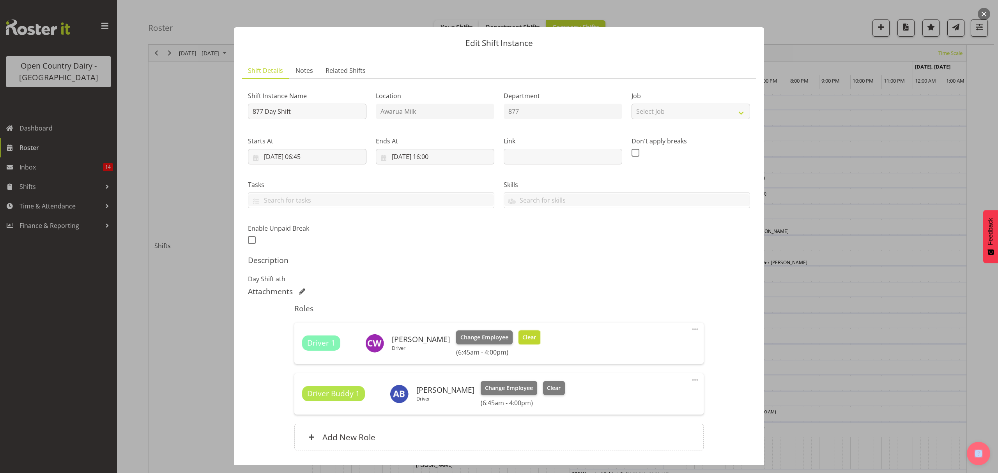
click at [524, 339] on span "Clear" at bounding box center [529, 337] width 14 height 9
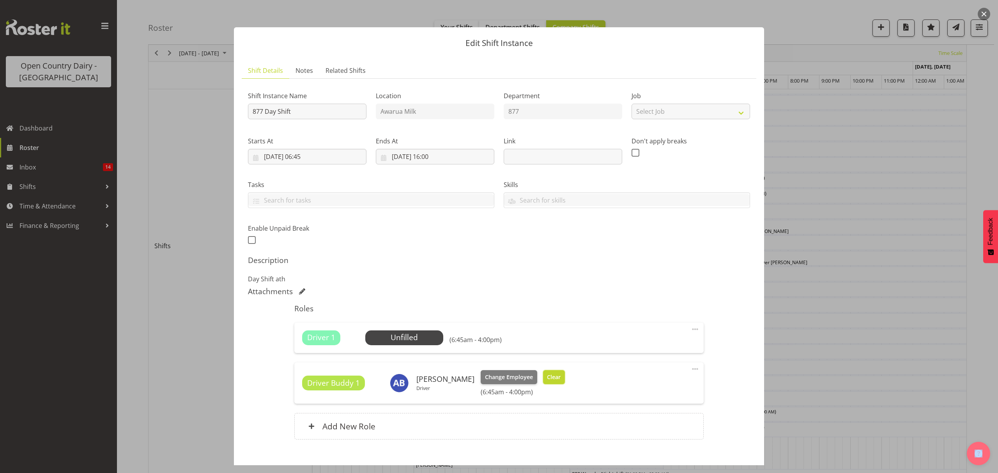
click at [552, 376] on span "Clear" at bounding box center [554, 377] width 14 height 9
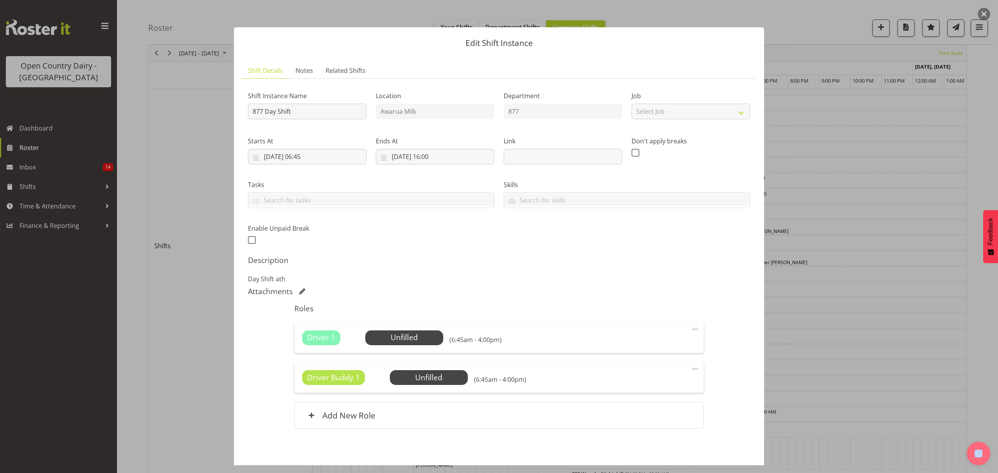
scroll to position [34, 0]
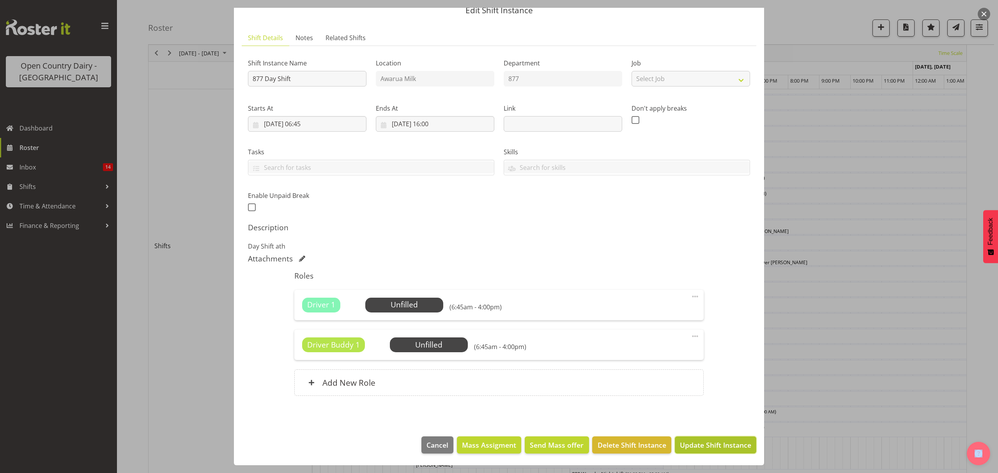
click at [707, 443] on span "Update Shift Instance" at bounding box center [715, 445] width 71 height 10
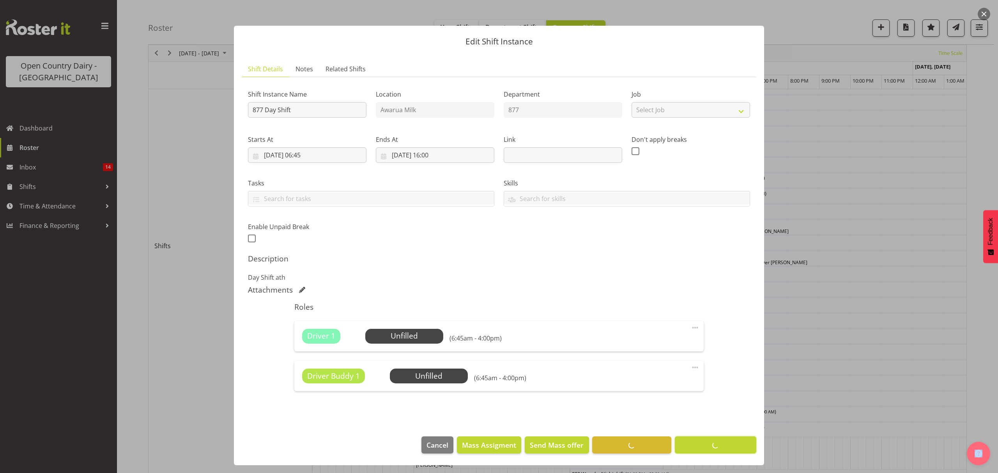
scroll to position [0, 0]
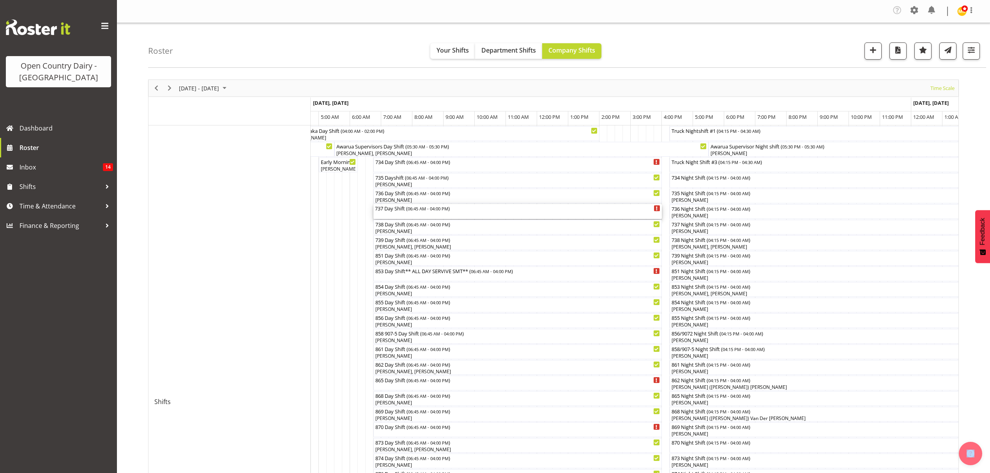
click at [426, 214] on div "737 Day Shift ( 06:45 AM - 04:00 PM )" at bounding box center [517, 211] width 285 height 15
click at [0, 0] on div at bounding box center [0, 0] width 0 height 0
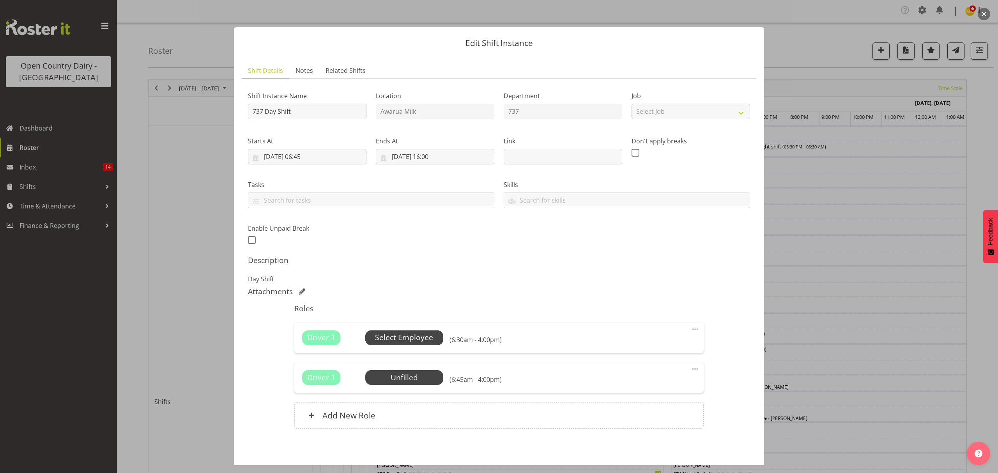
click at [417, 337] on span "Select Employee" at bounding box center [404, 337] width 58 height 11
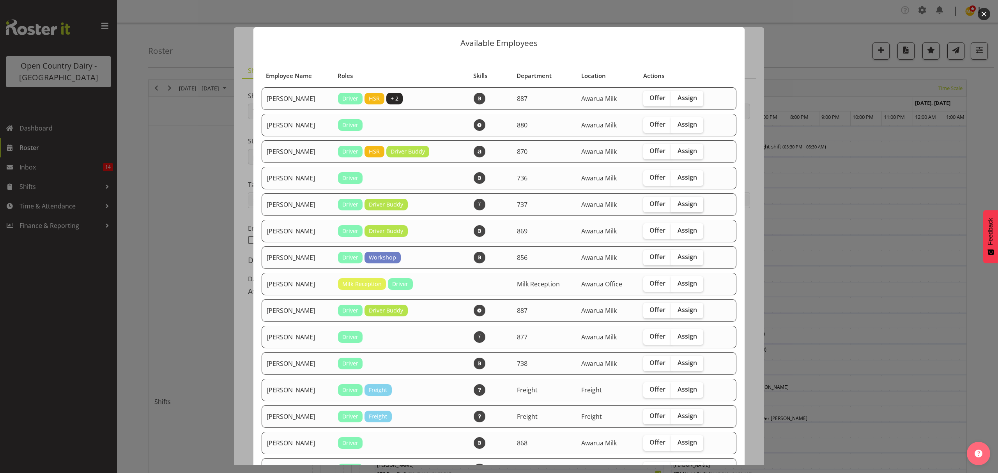
click at [680, 201] on span "Assign" at bounding box center [686, 204] width 19 height 8
click at [676, 201] on input "Assign" at bounding box center [673, 203] width 5 height 5
checkbox input "true"
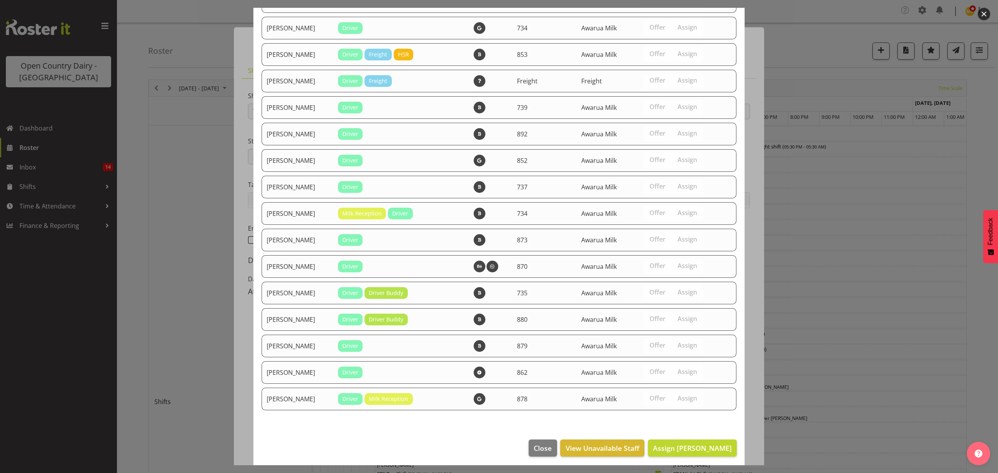
scroll to position [524, 0]
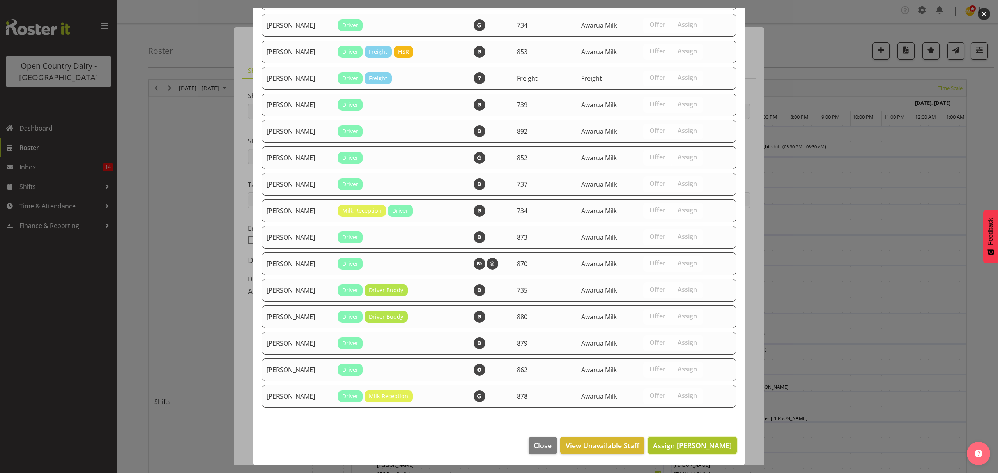
click at [696, 444] on span "Assign Ashley Bragg" at bounding box center [692, 445] width 79 height 9
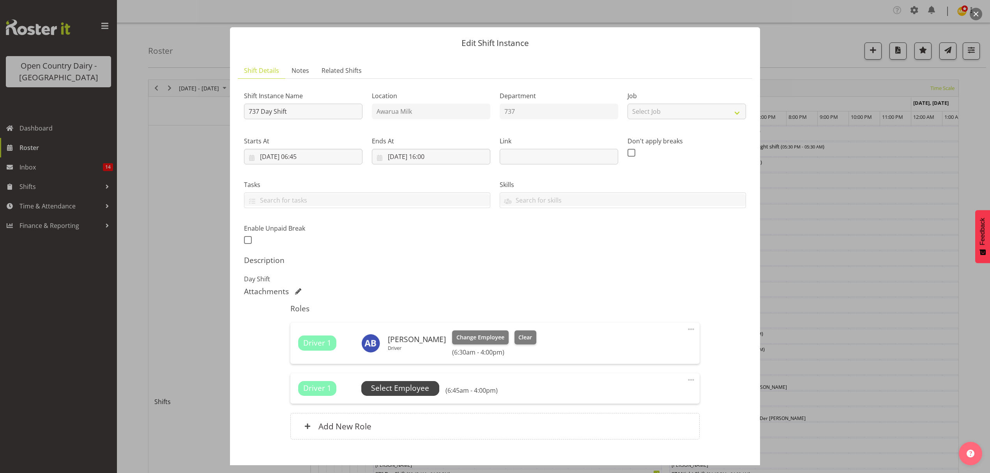
click at [411, 384] on span "Select Employee" at bounding box center [400, 388] width 58 height 11
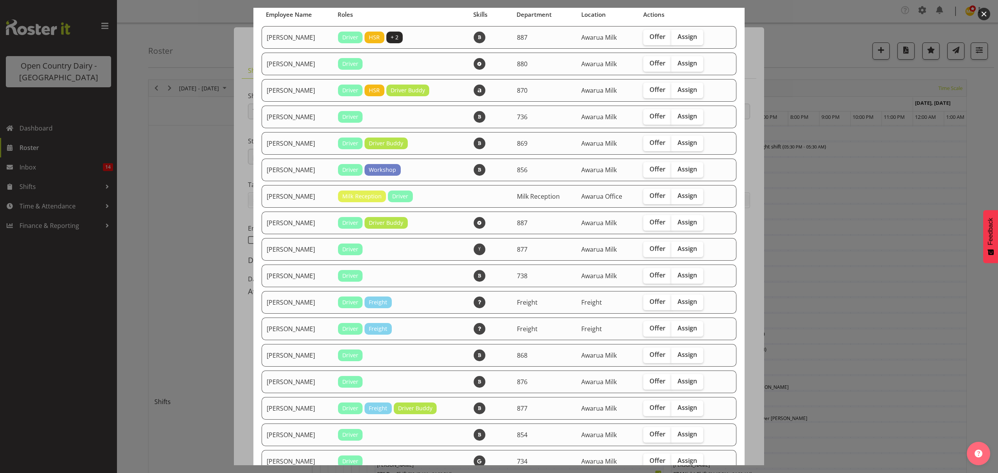
scroll to position [156, 0]
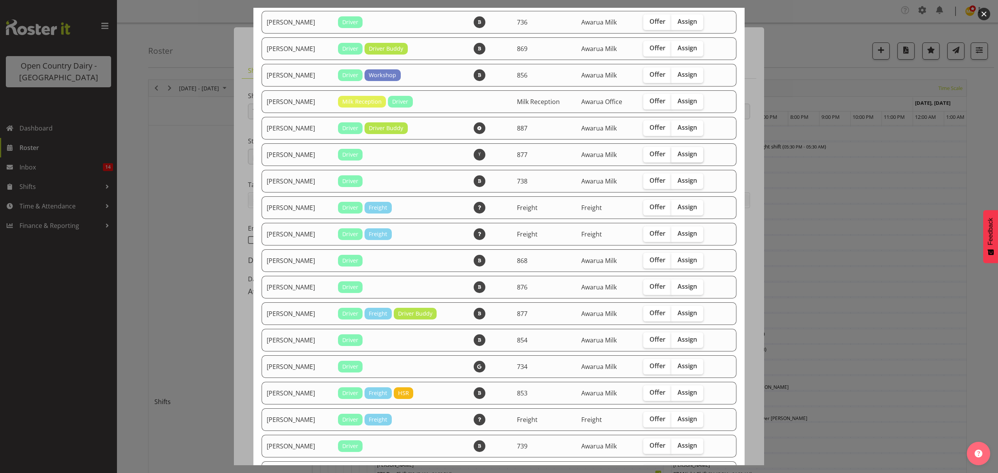
click at [680, 152] on span "Assign" at bounding box center [686, 154] width 19 height 8
click at [676, 152] on input "Assign" at bounding box center [673, 154] width 5 height 5
checkbox input "true"
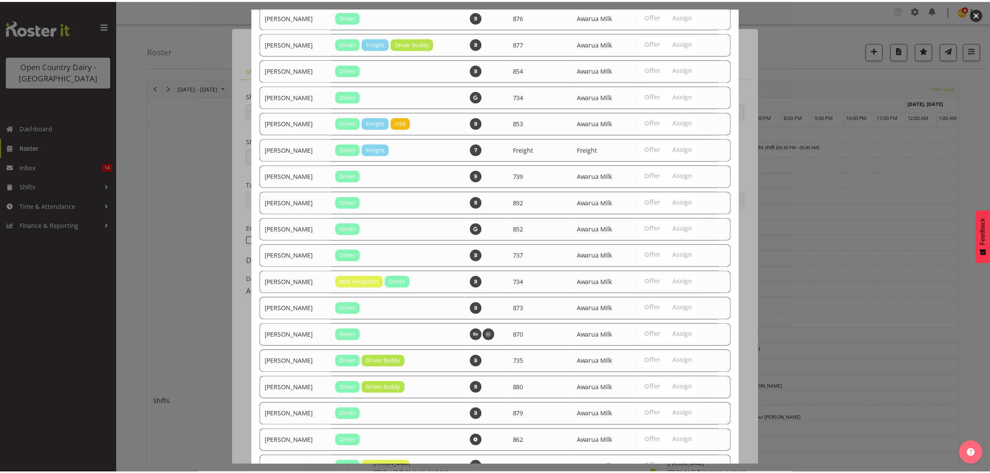
scroll to position [497, 0]
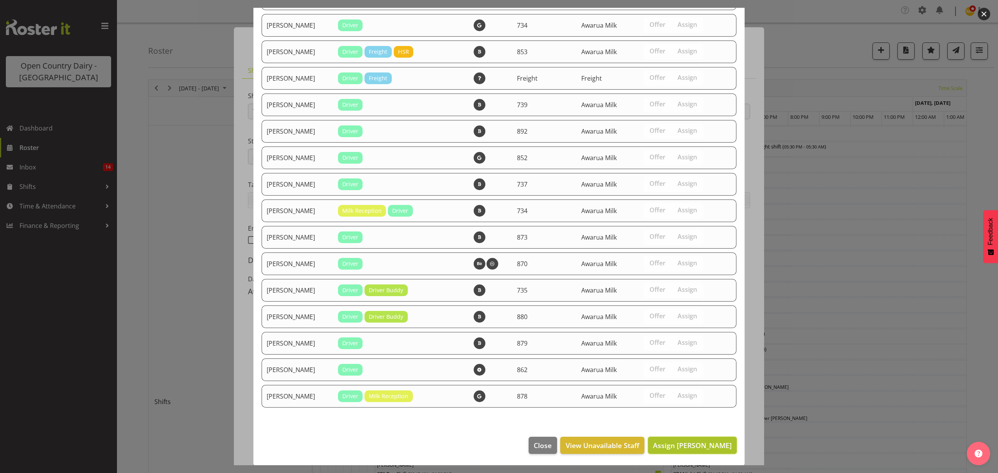
click at [691, 443] on span "Assign Callum Wells" at bounding box center [692, 445] width 79 height 9
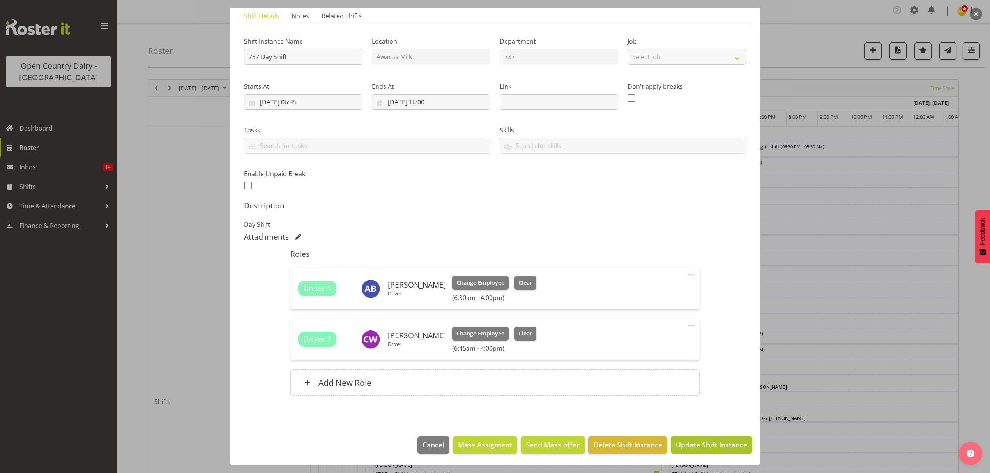
click at [708, 443] on span "Update Shift Instance" at bounding box center [711, 445] width 71 height 10
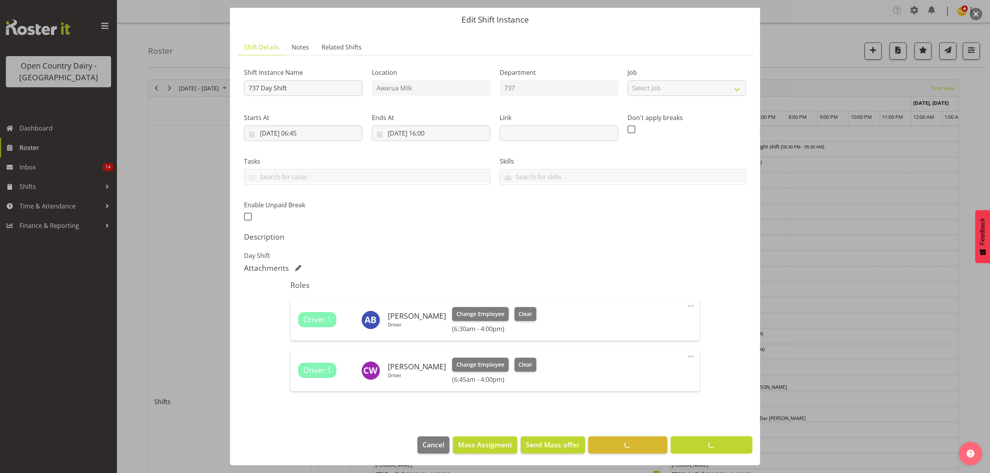
scroll to position [24, 0]
